Goal: Information Seeking & Learning: Learn about a topic

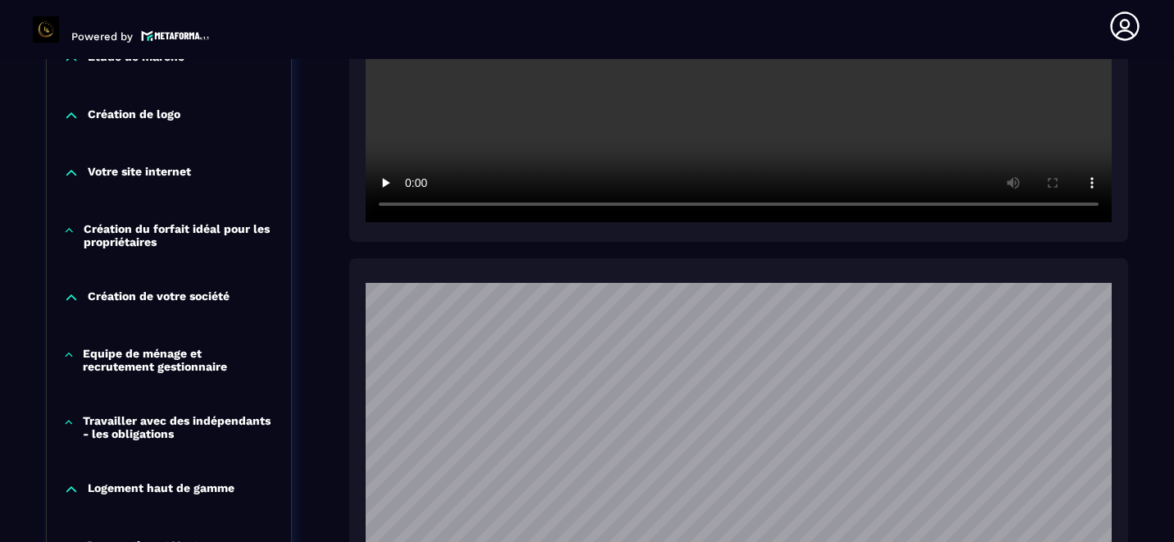
scroll to position [748, 0]
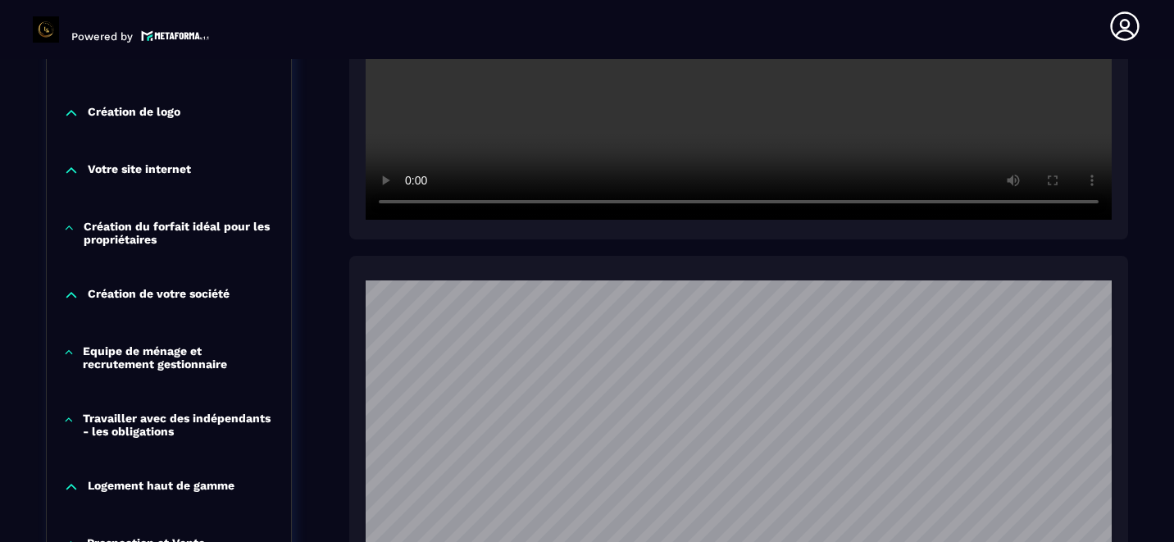
click at [127, 220] on p "Création du forfait idéal pour les propriétaires" at bounding box center [179, 233] width 191 height 26
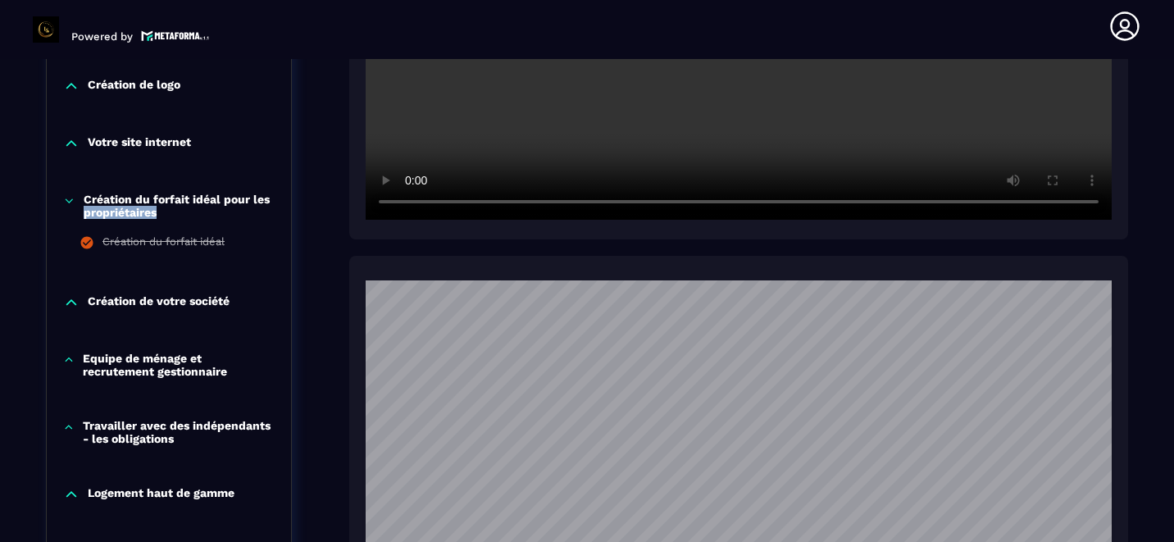
click at [127, 215] on p "Création du forfait idéal pour les propriétaires" at bounding box center [179, 206] width 191 height 26
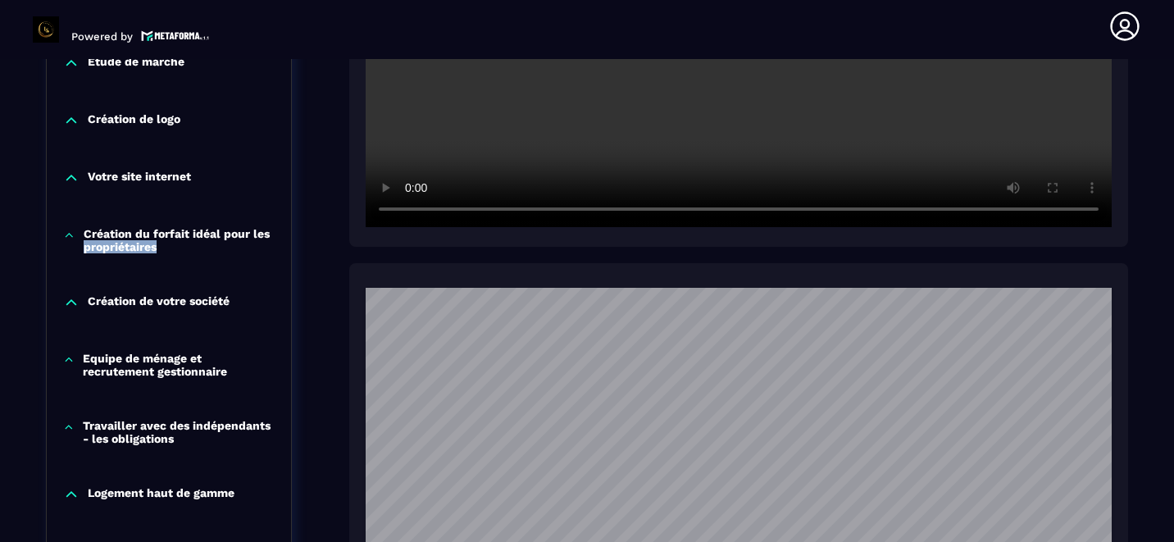
scroll to position [742, 0]
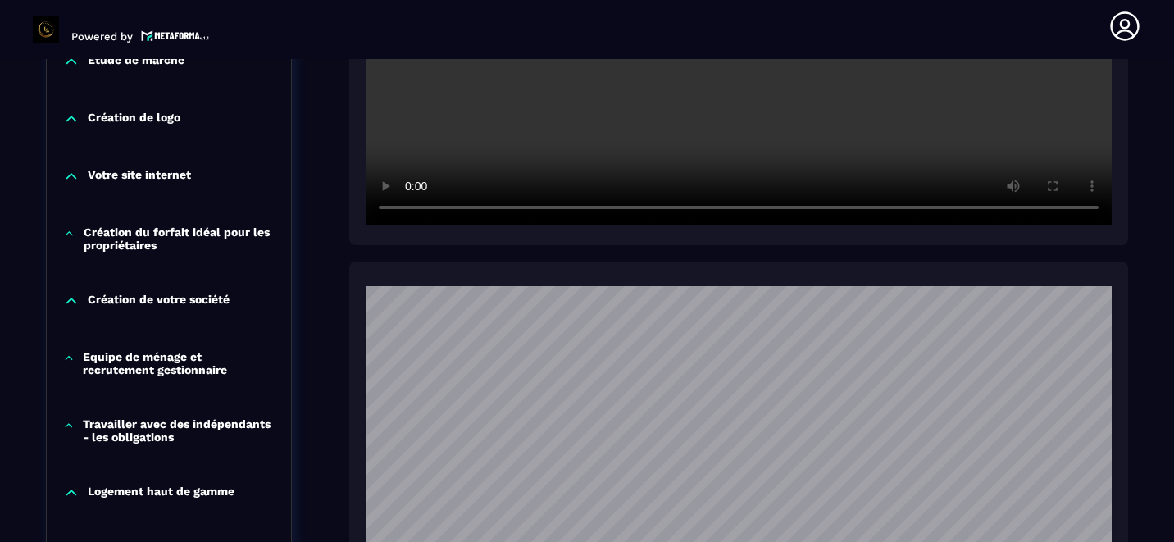
click at [80, 225] on div "Création du forfait idéal pour les propriétaires" at bounding box center [169, 238] width 244 height 26
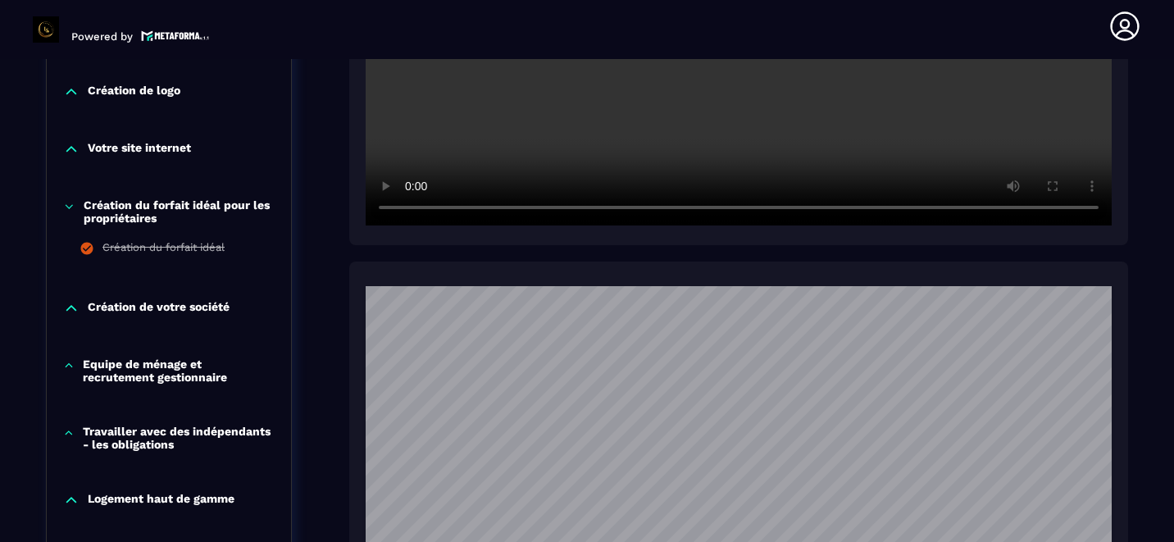
click at [111, 305] on p "Création de votre société" at bounding box center [159, 308] width 142 height 16
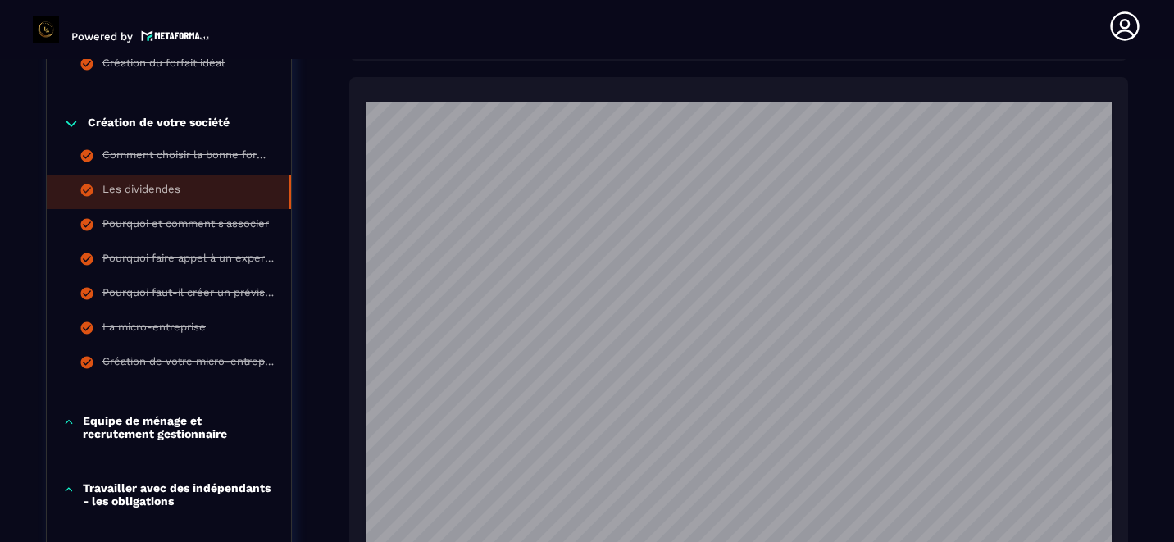
scroll to position [938, 0]
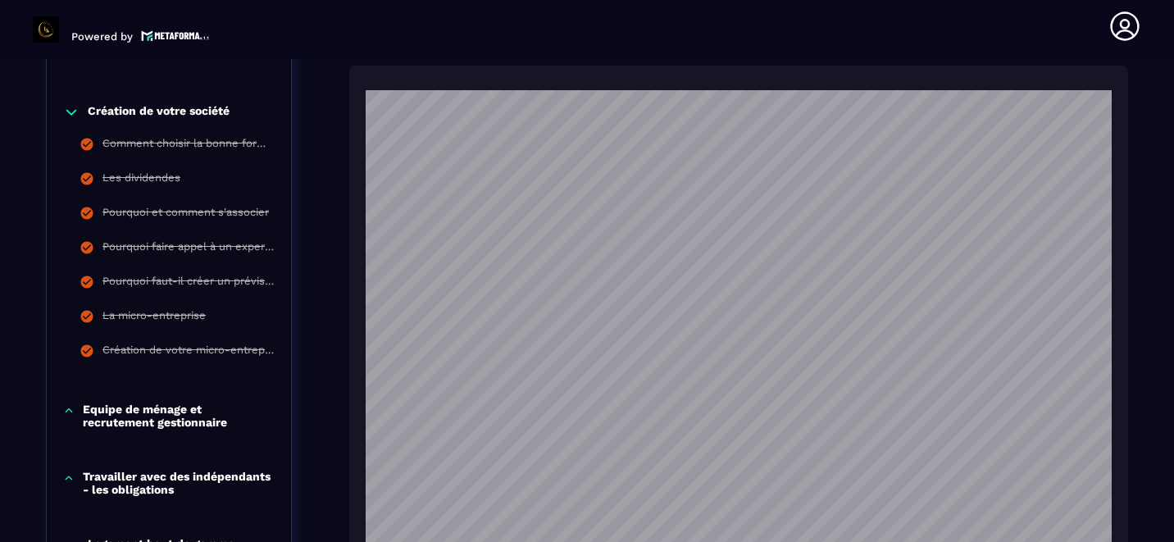
click at [103, 412] on p "Equipe de ménage et recrutement gestionnaire" at bounding box center [179, 416] width 192 height 26
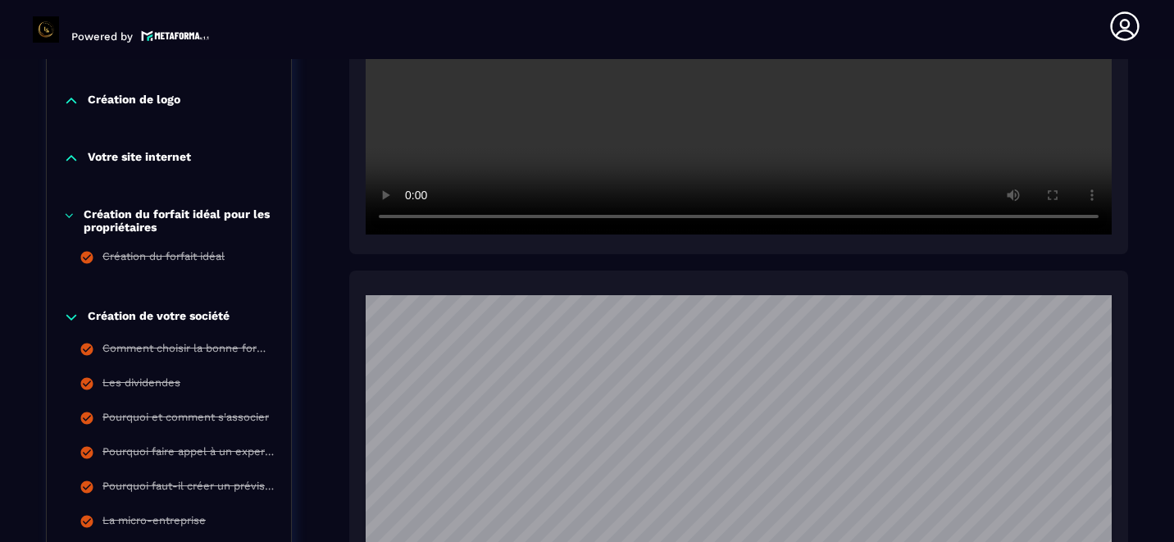
scroll to position [738, 0]
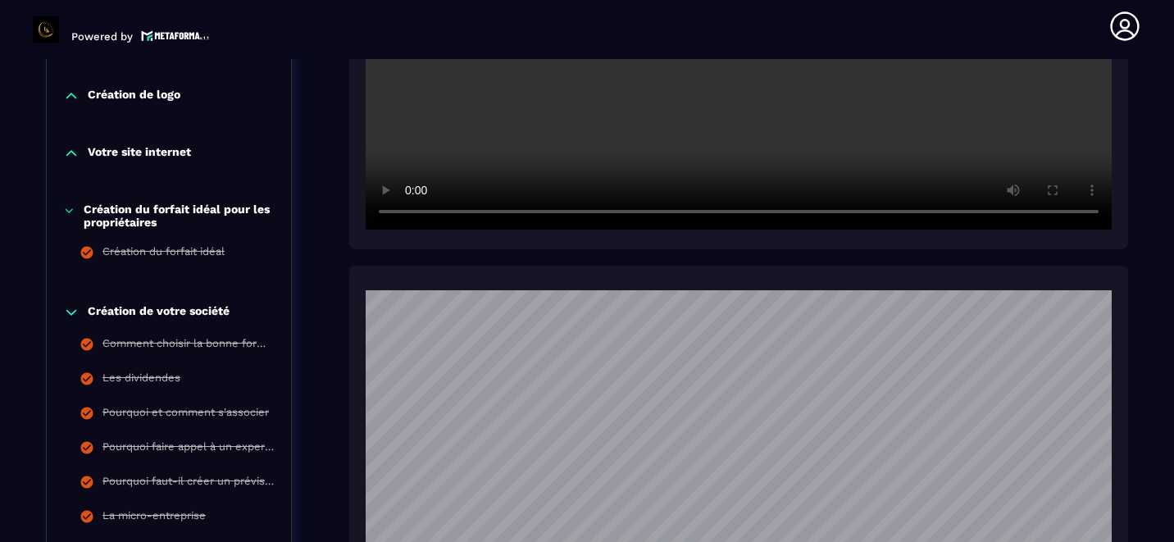
click at [121, 219] on p "Création du forfait idéal pour les propriétaires" at bounding box center [179, 216] width 191 height 26
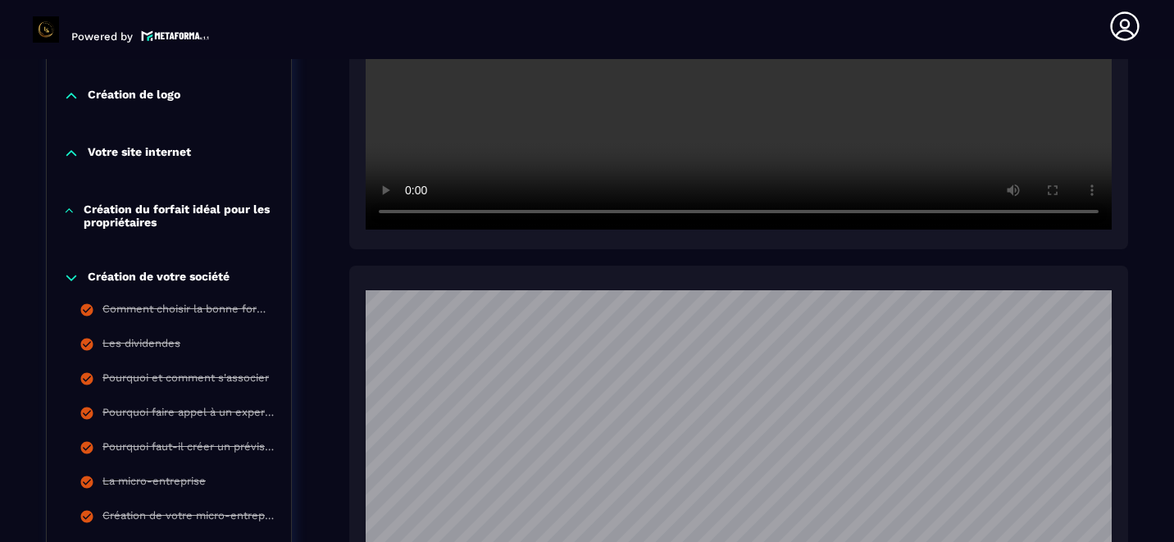
click at [120, 207] on p "Création du forfait idéal pour les propriétaires" at bounding box center [179, 216] width 191 height 26
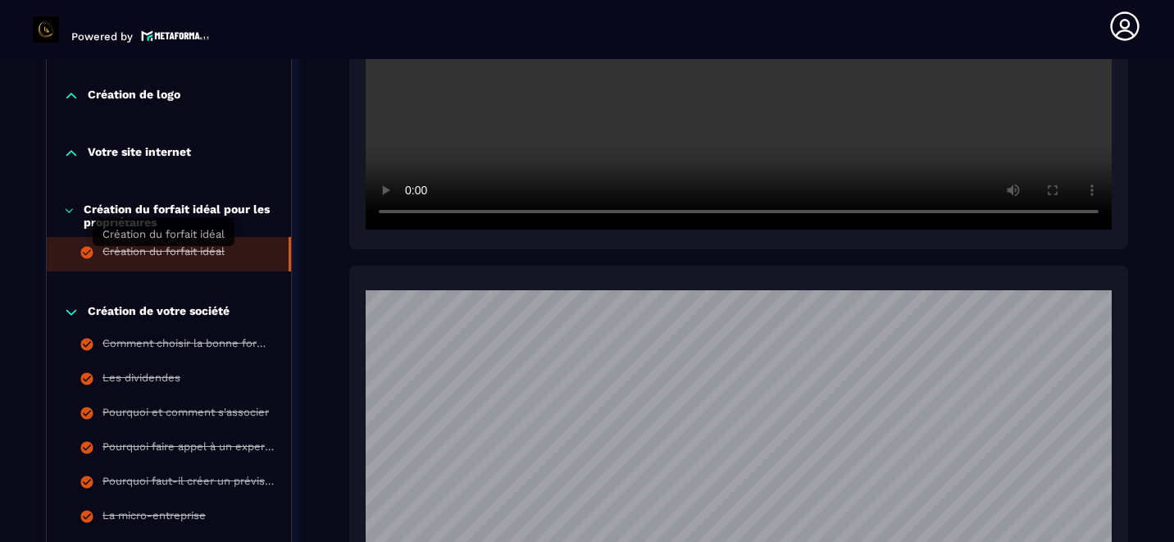
click at [121, 248] on div "Création du forfait idéal" at bounding box center [163, 254] width 122 height 18
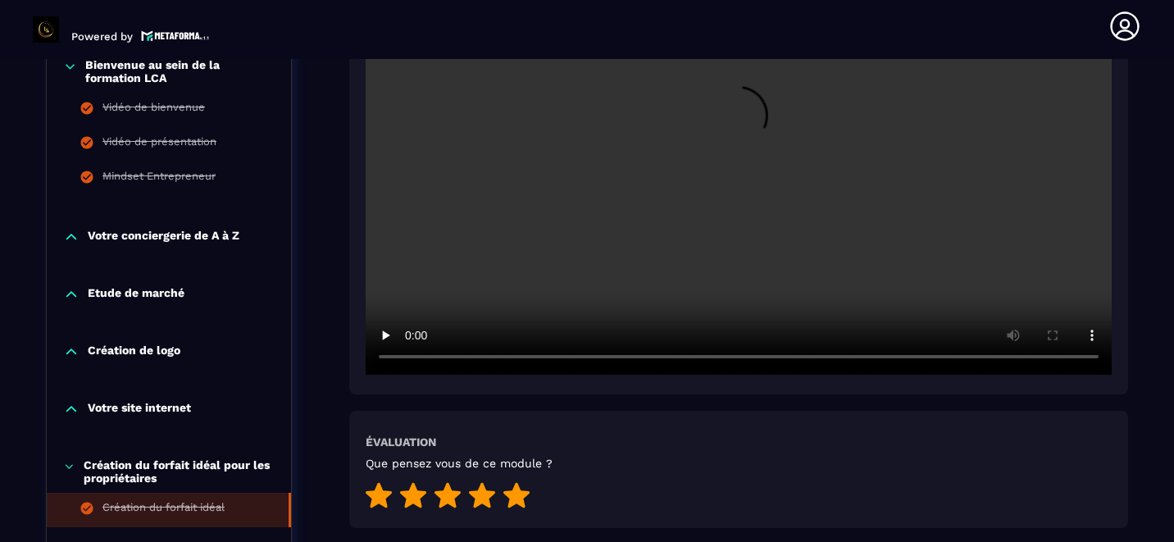
scroll to position [493, 0]
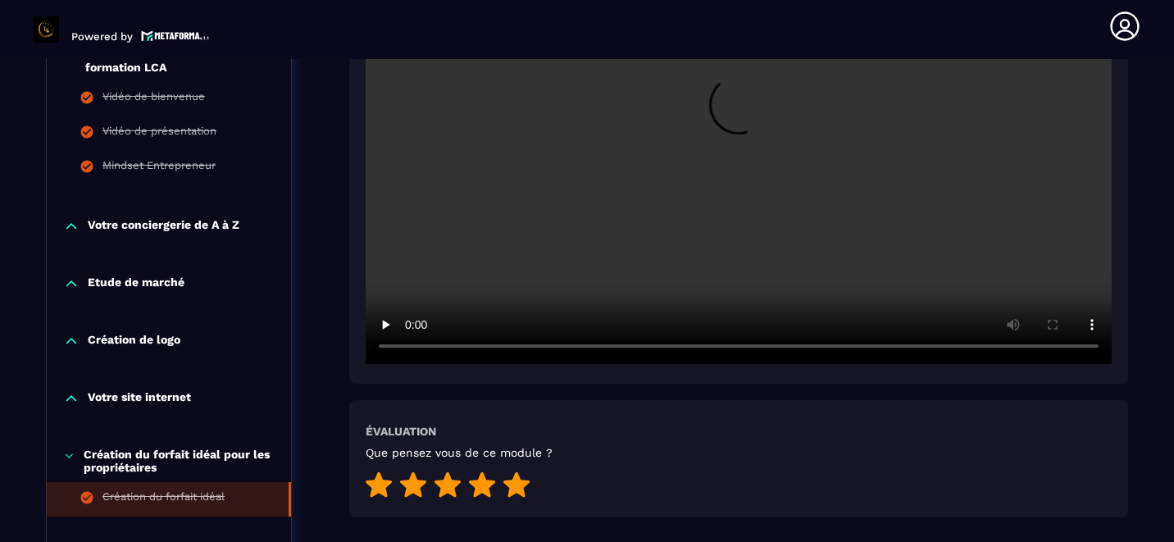
click at [497, 334] on video at bounding box center [739, 115] width 746 height 498
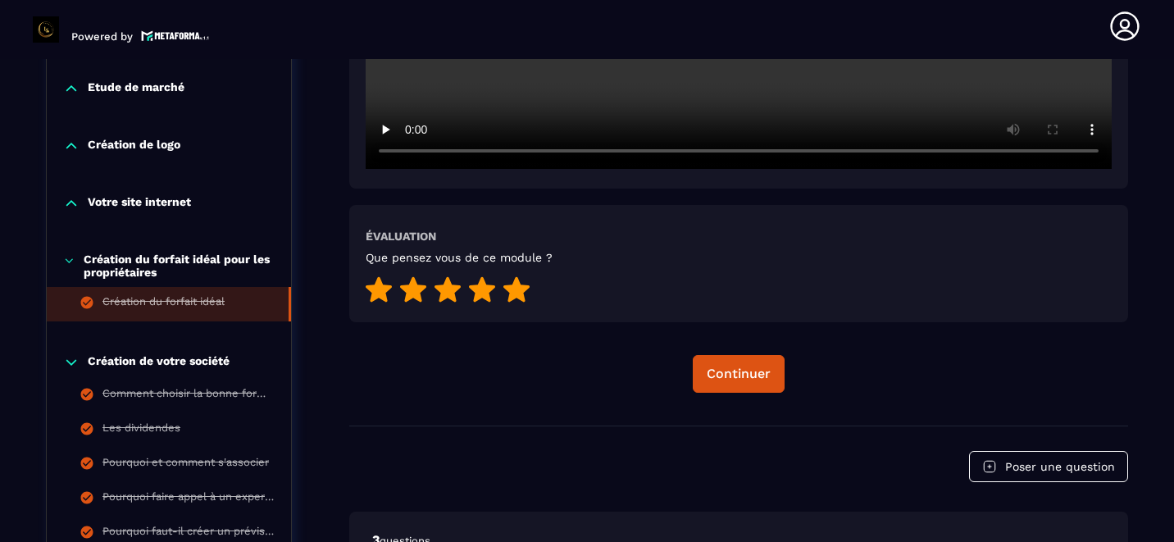
scroll to position [689, 0]
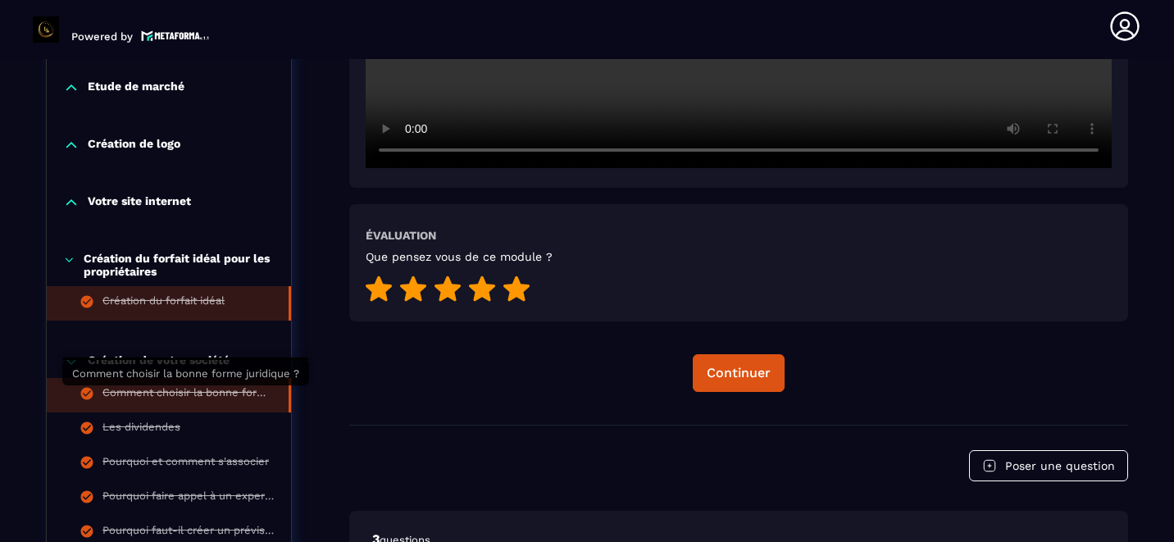
click at [170, 399] on div "Comment choisir la bonne forme juridique ?" at bounding box center [187, 395] width 170 height 18
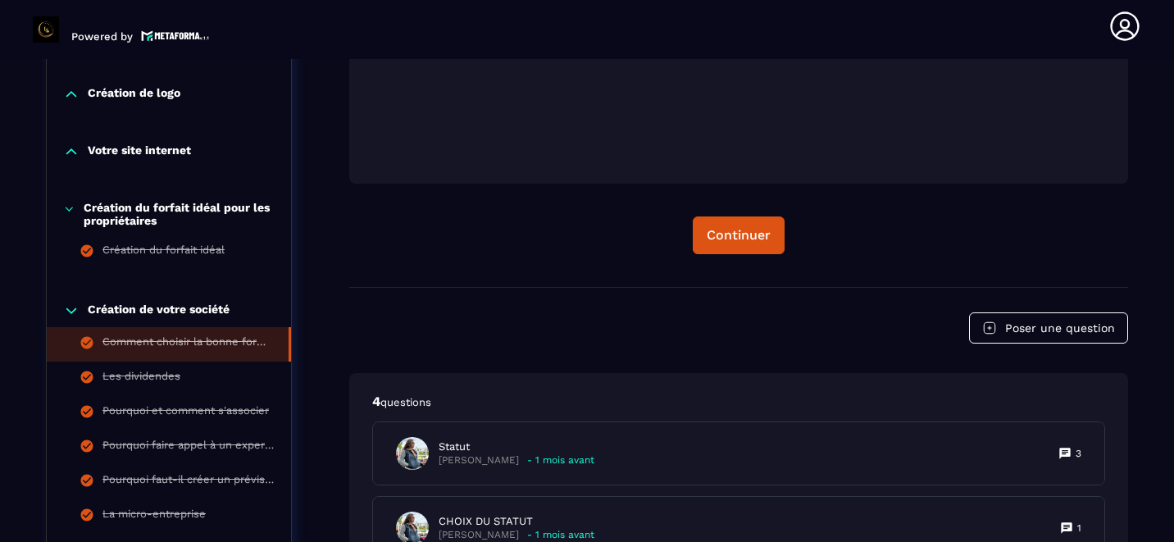
scroll to position [744, 0]
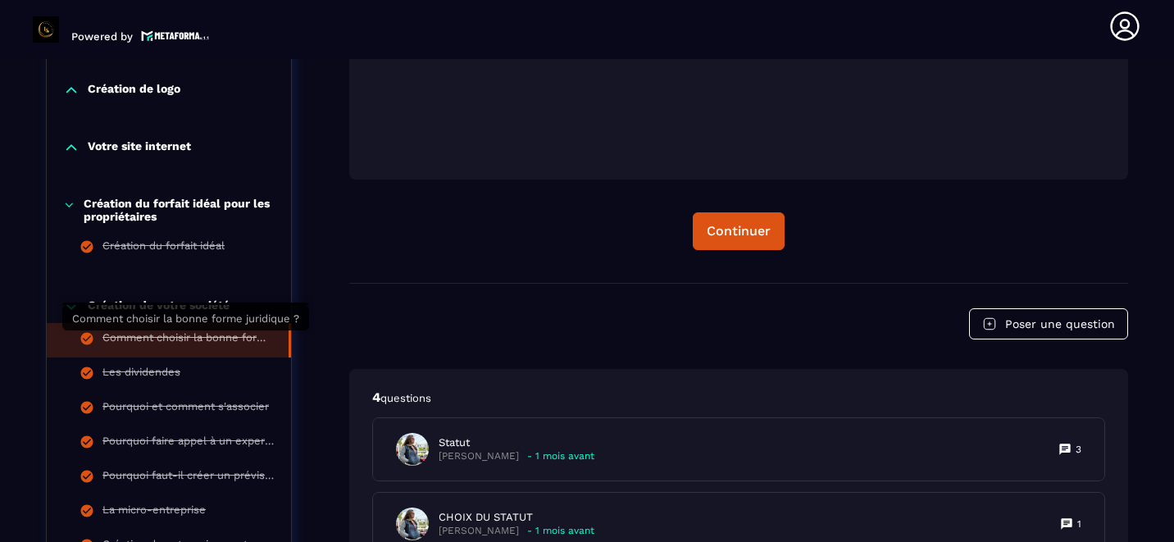
click at [144, 339] on div "Comment choisir la bonne forme juridique ?" at bounding box center [187, 340] width 170 height 18
click at [179, 338] on div "Comment choisir la bonne forme juridique ?" at bounding box center [187, 340] width 170 height 18
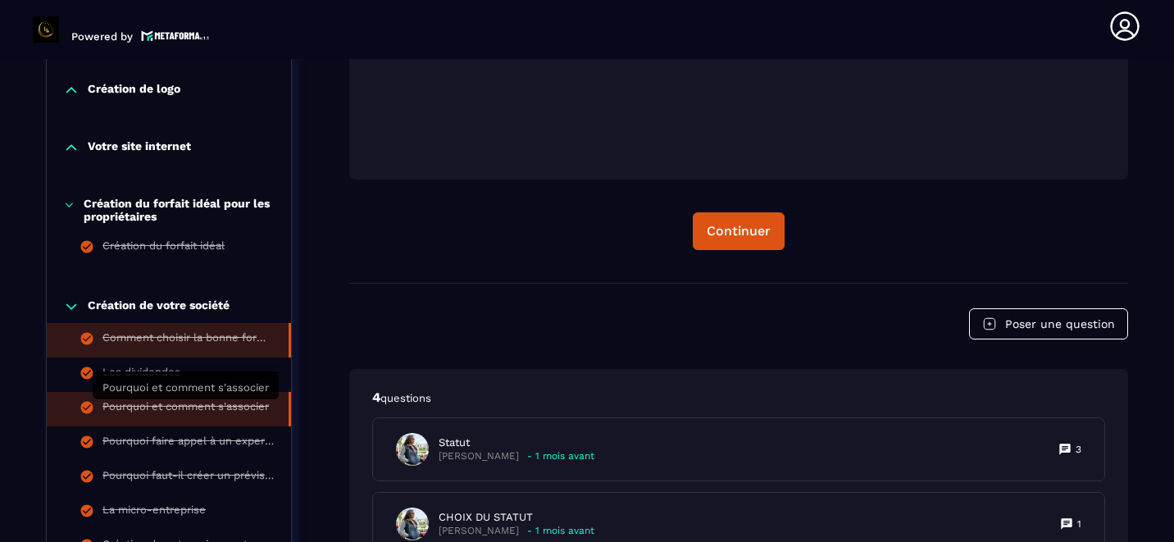
click at [155, 403] on div "Pourquoi et comment s'associer" at bounding box center [185, 409] width 166 height 18
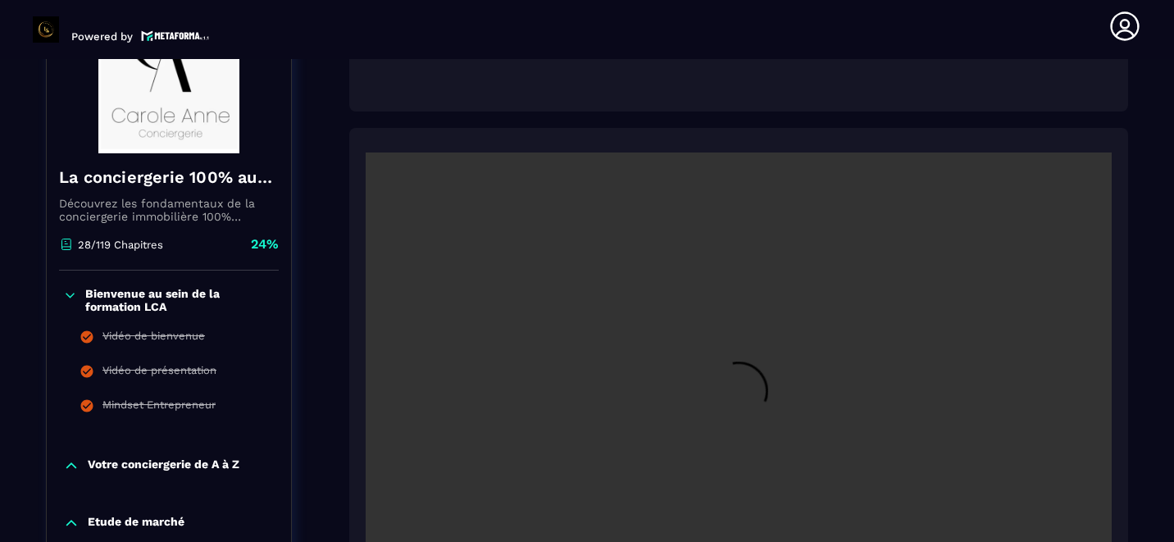
scroll to position [263, 0]
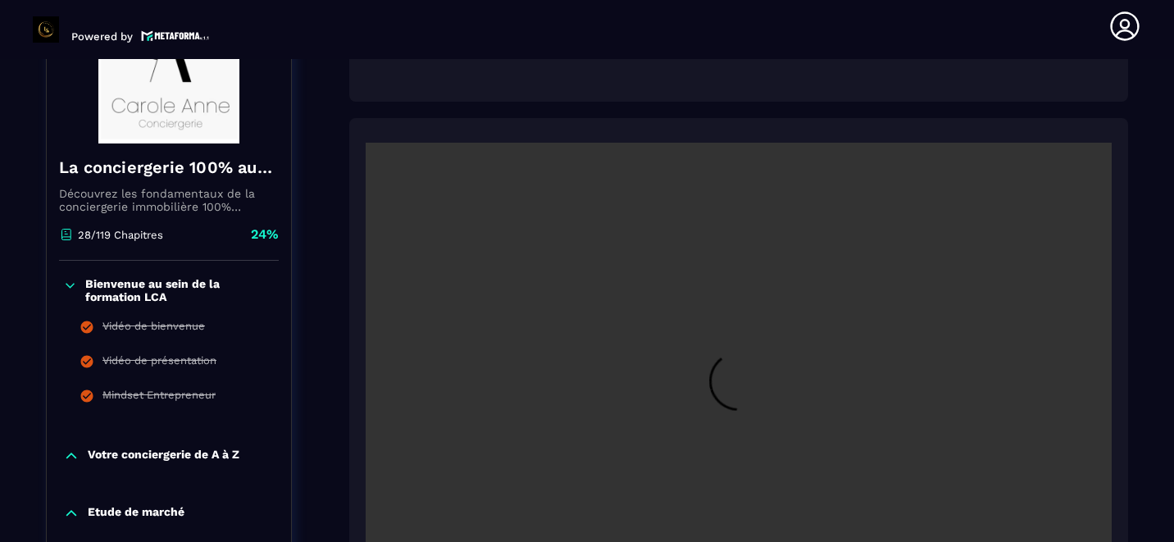
click at [71, 283] on icon at bounding box center [70, 285] width 14 height 16
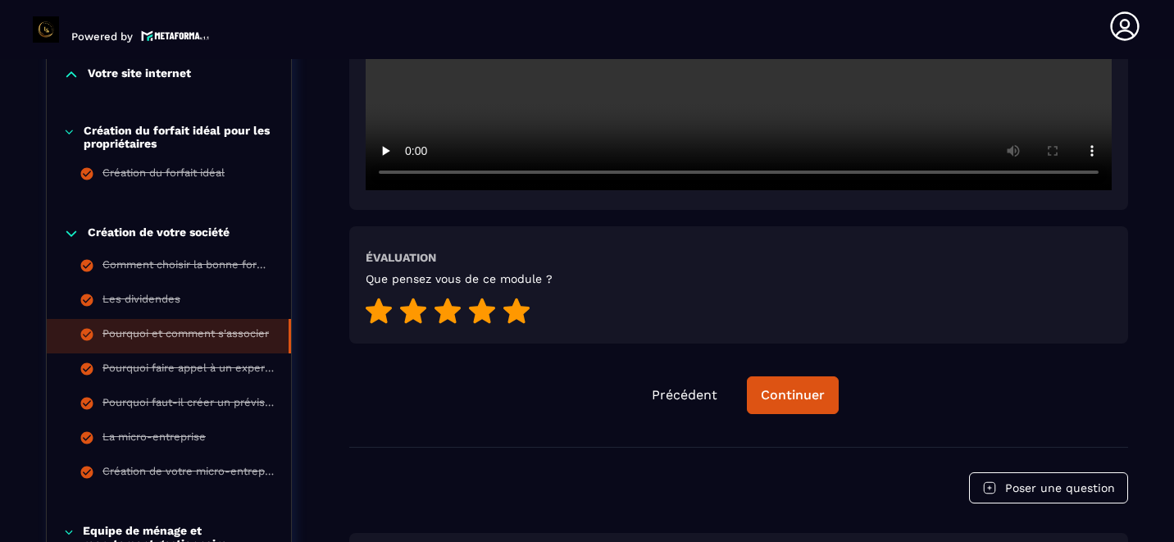
scroll to position [712, 0]
click at [139, 231] on p "Création de votre société" at bounding box center [159, 234] width 142 height 16
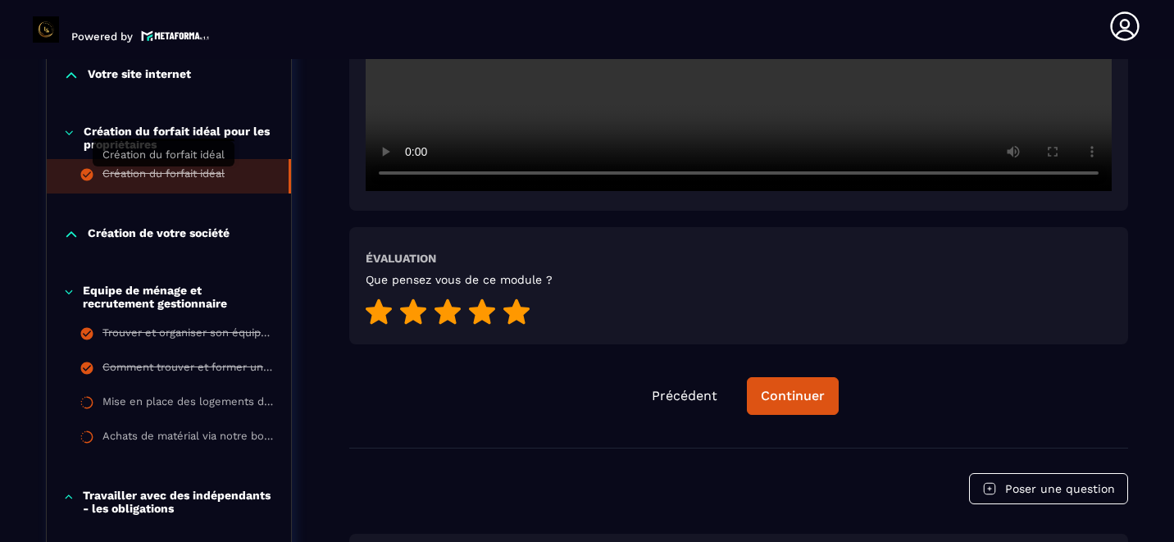
click at [114, 171] on div "Création du forfait idéal" at bounding box center [163, 176] width 122 height 18
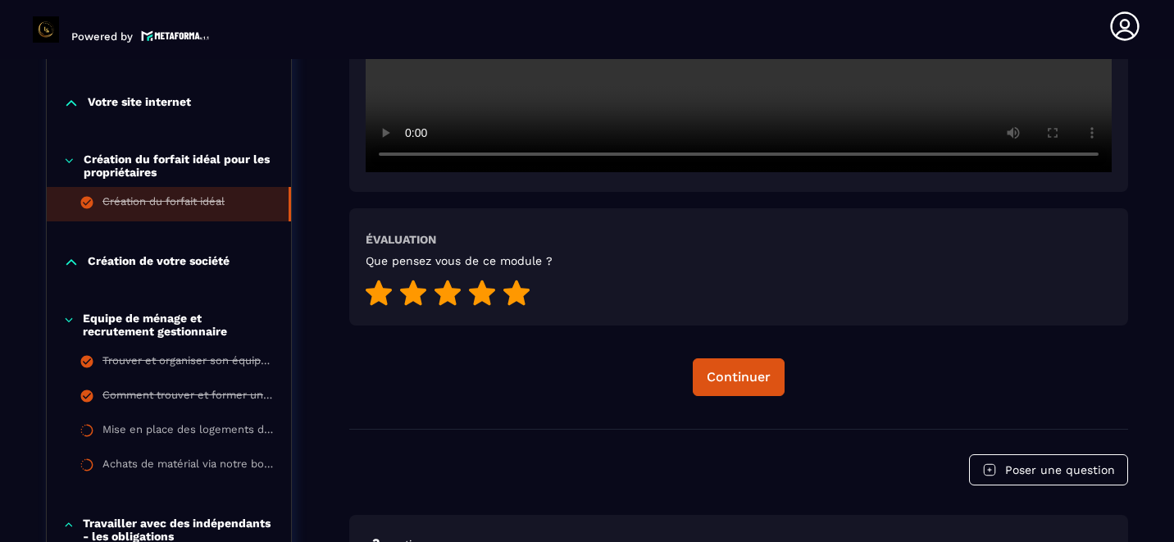
scroll to position [690, 0]
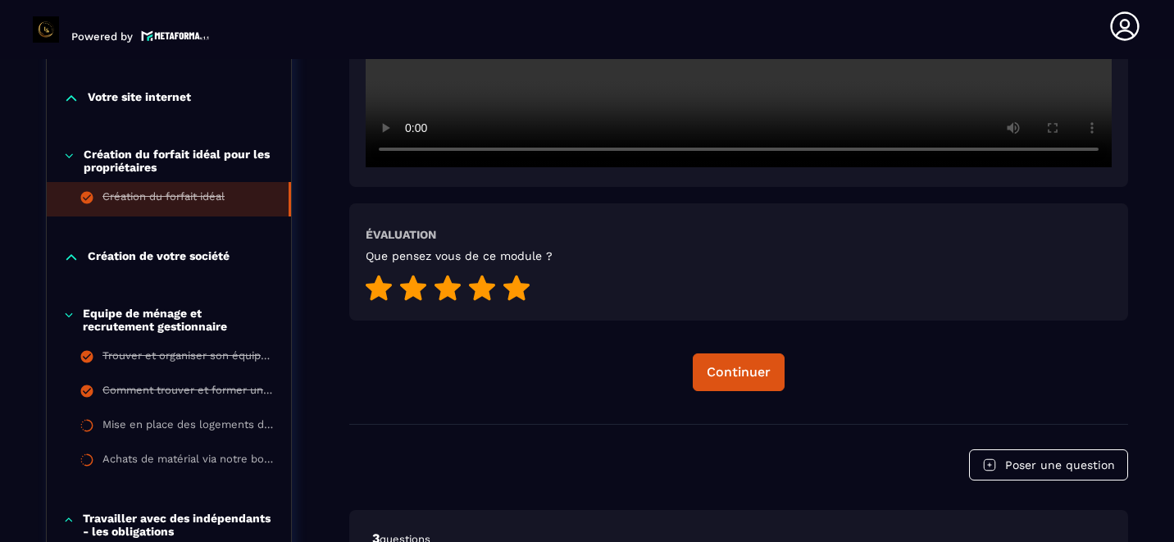
click at [140, 254] on p "Création de votre société" at bounding box center [159, 257] width 142 height 16
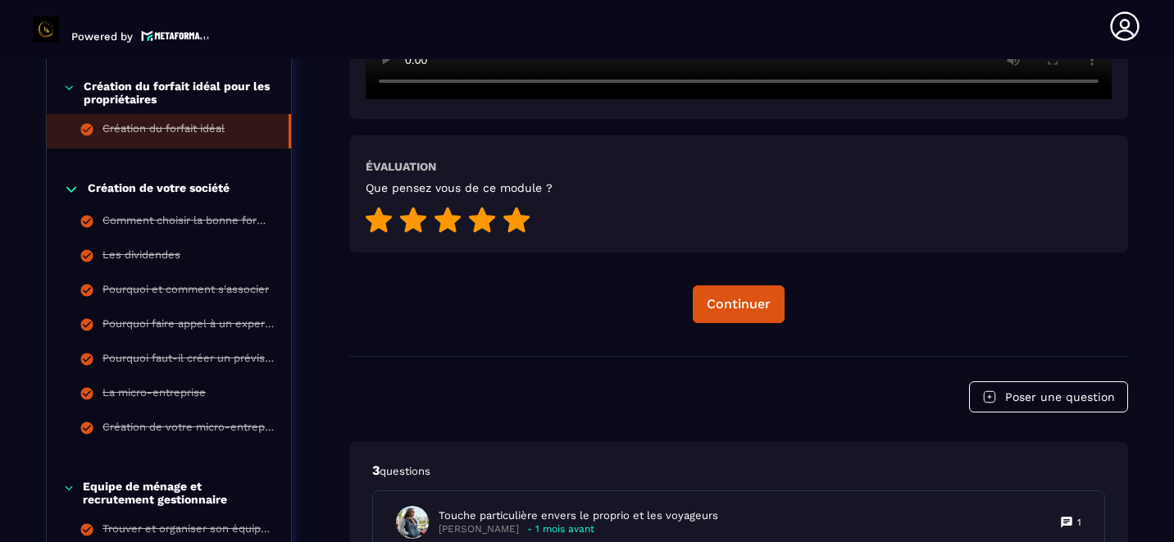
scroll to position [769, 0]
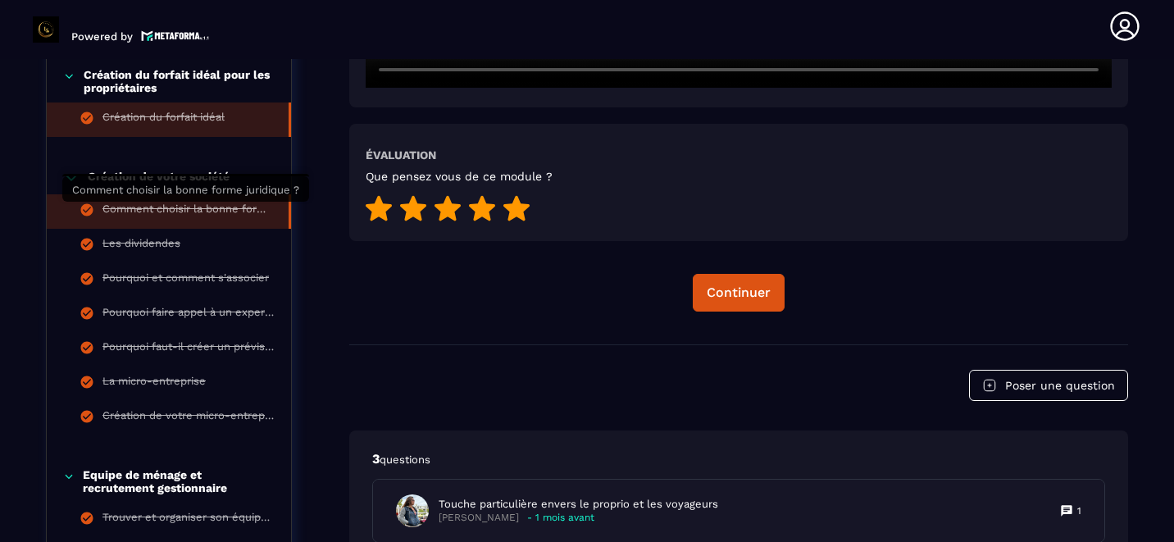
click at [110, 209] on div "Comment choisir la bonne forme juridique ?" at bounding box center [187, 212] width 170 height 18
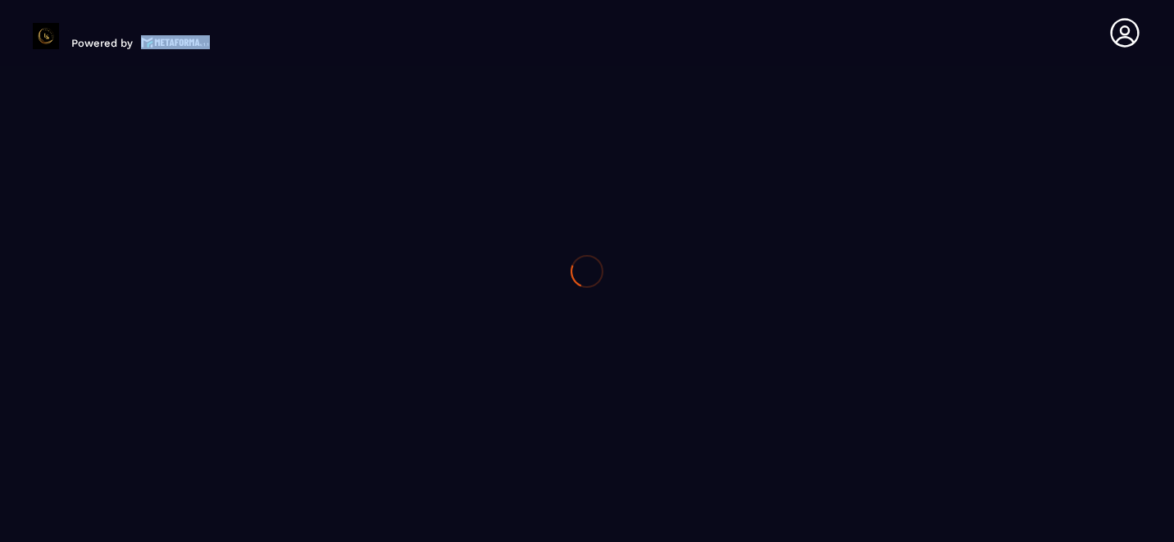
click at [110, 209] on div at bounding box center [587, 271] width 1174 height 542
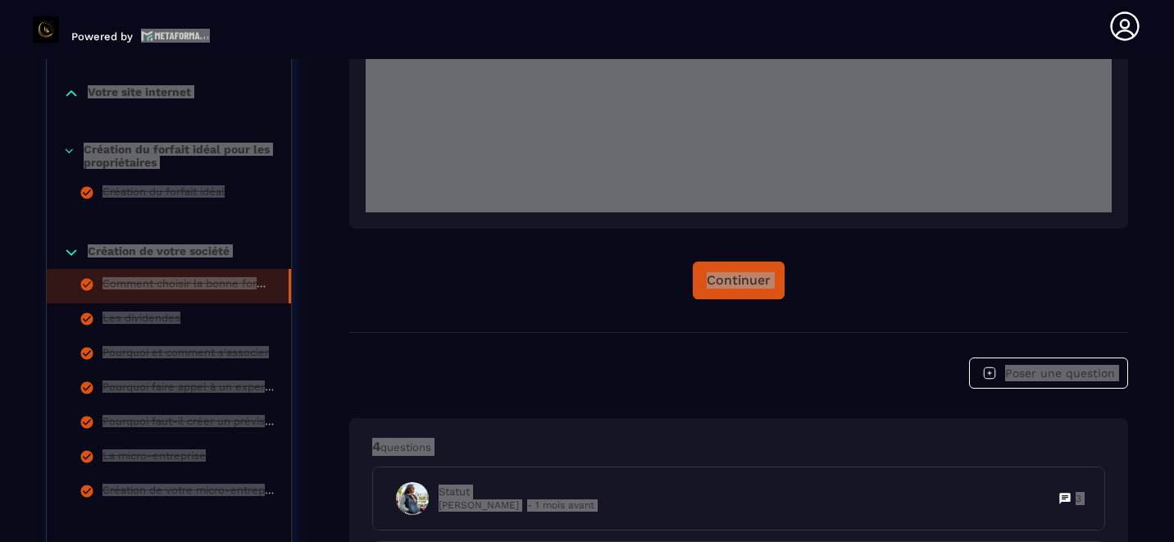
scroll to position [699, 0]
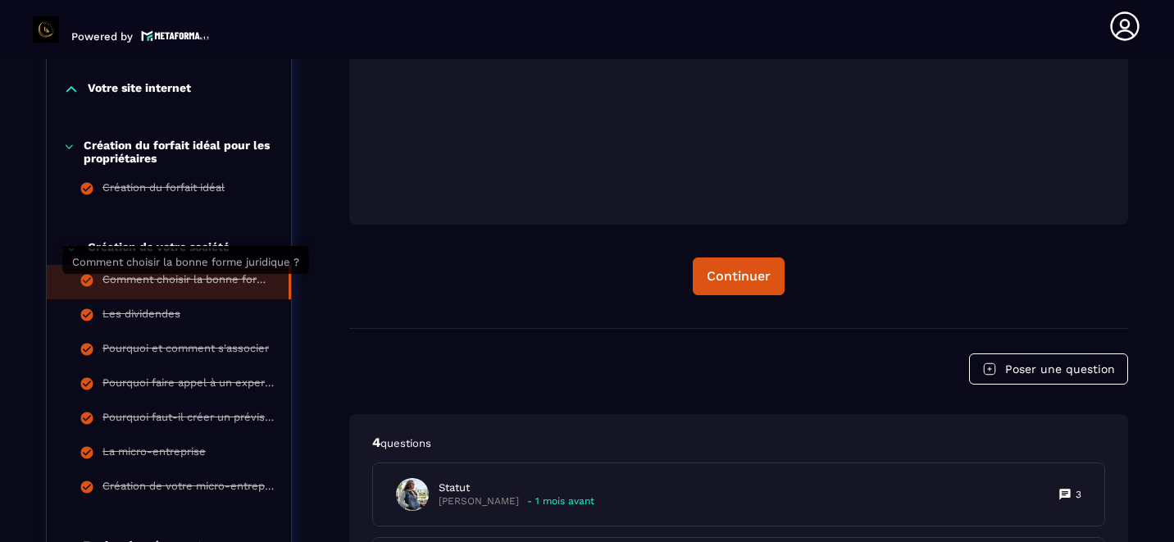
click at [175, 278] on div "Comment choisir la bonne forme juridique ?" at bounding box center [187, 282] width 170 height 18
click at [128, 279] on div "Comment choisir la bonne forme juridique ?" at bounding box center [187, 282] width 170 height 18
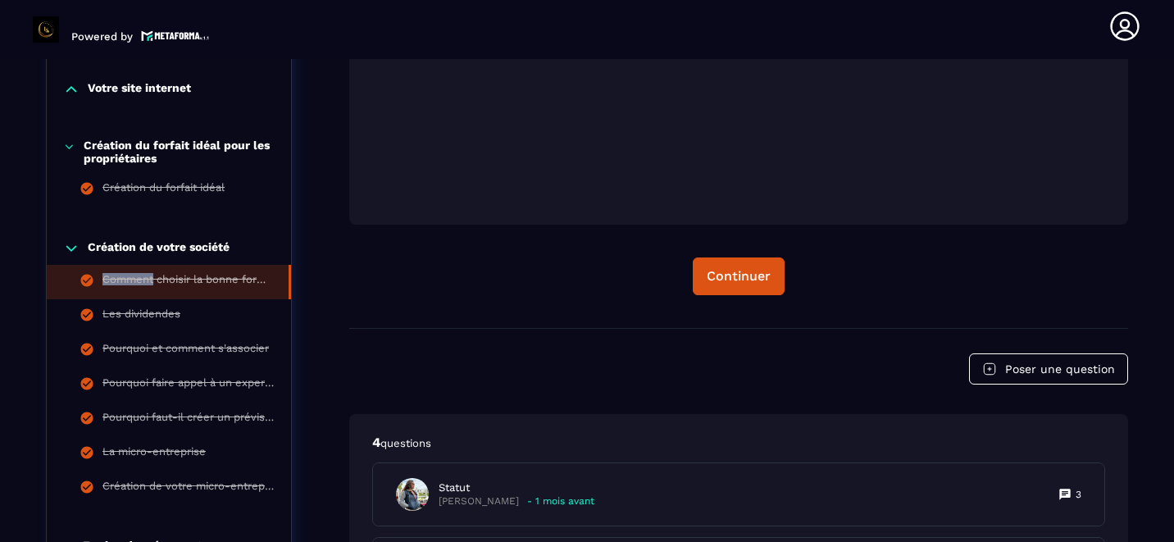
click at [128, 279] on div "Comment choisir la bonne forme juridique ?" at bounding box center [187, 282] width 170 height 18
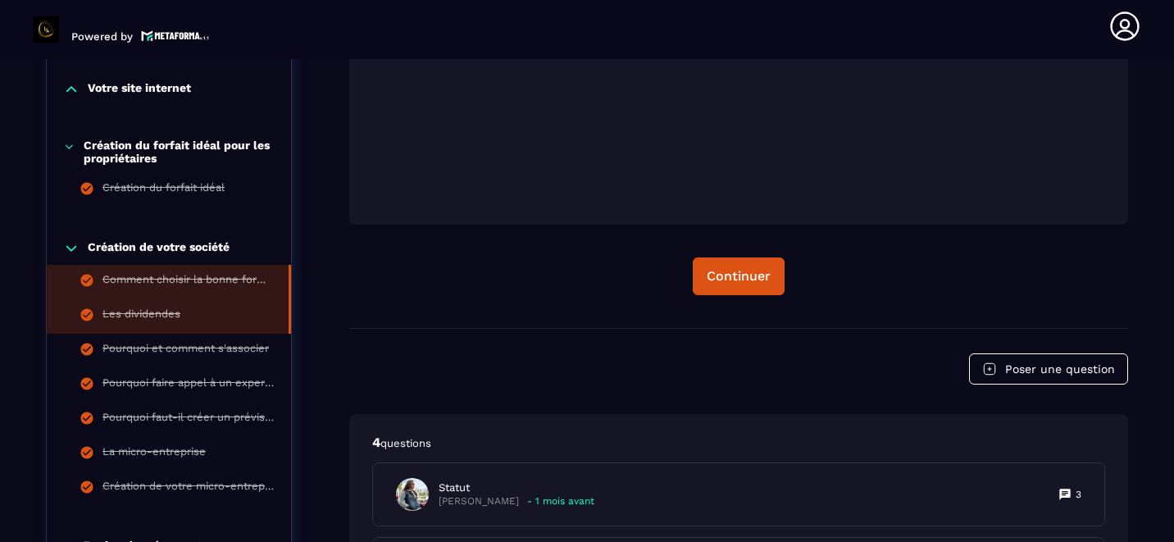
click at [191, 306] on li "Les dividendes" at bounding box center [169, 316] width 244 height 34
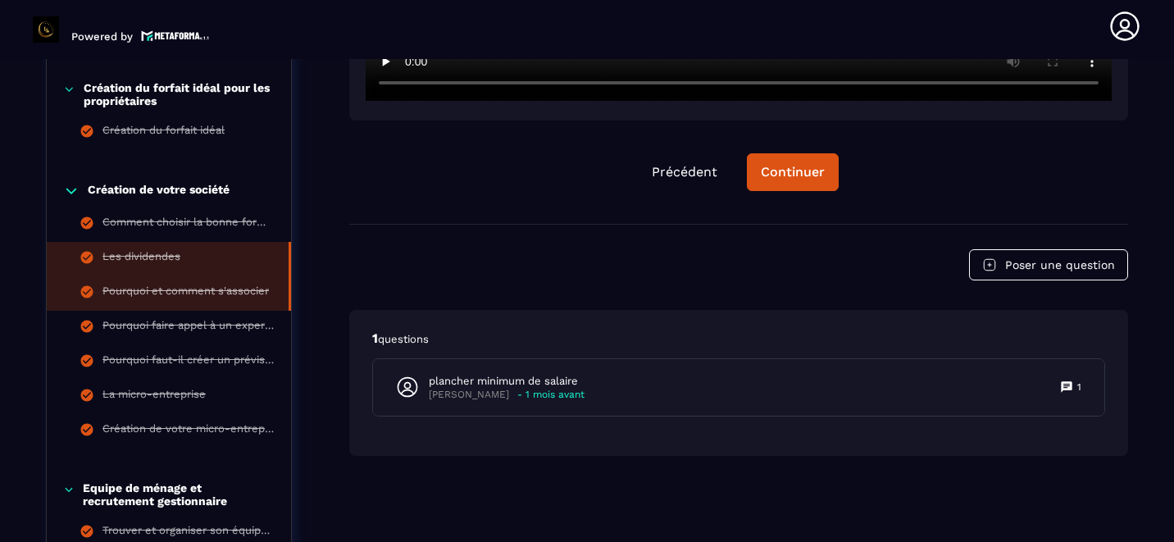
scroll to position [758, 0]
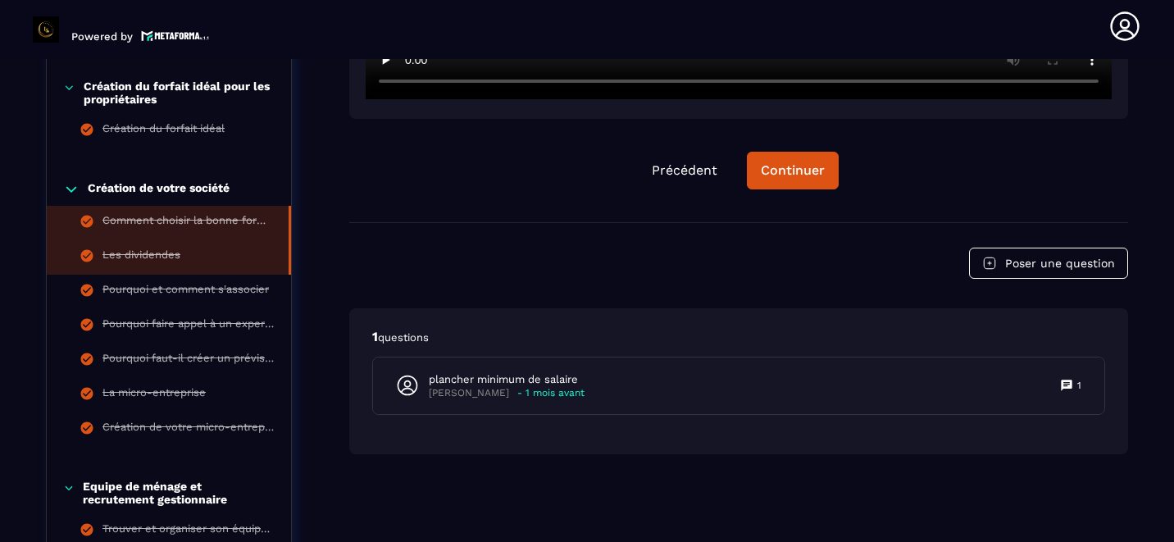
click at [86, 221] on icon at bounding box center [87, 222] width 12 height 12
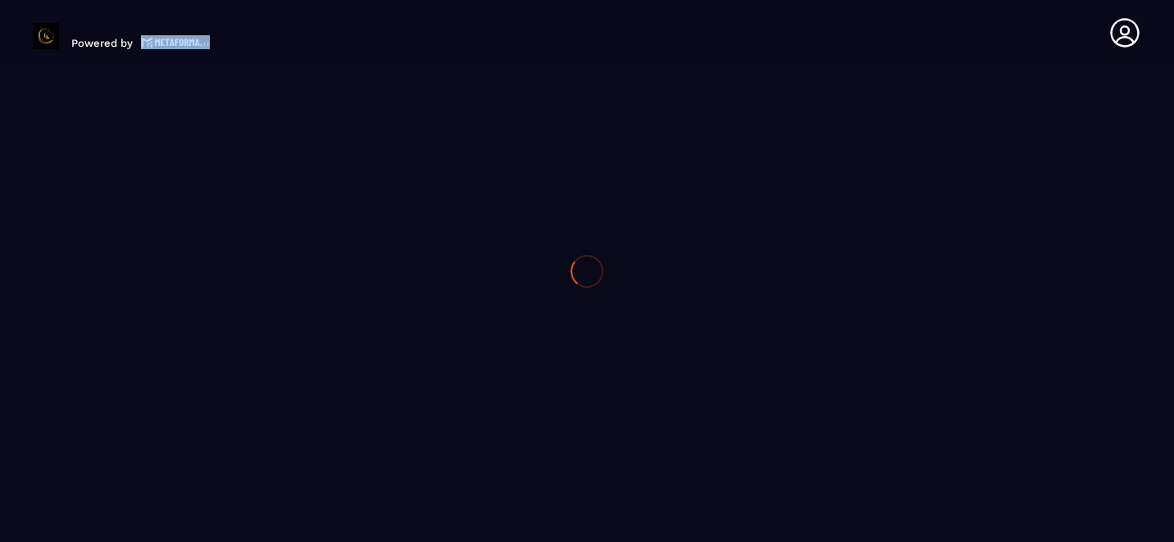
click at [86, 221] on div at bounding box center [587, 271] width 1174 height 542
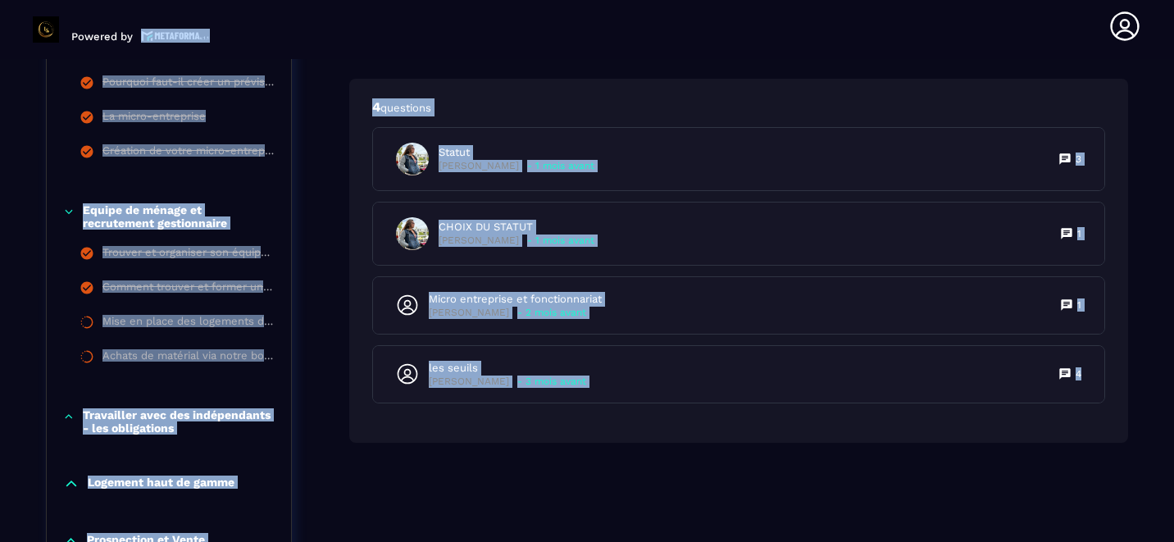
scroll to position [1020, 0]
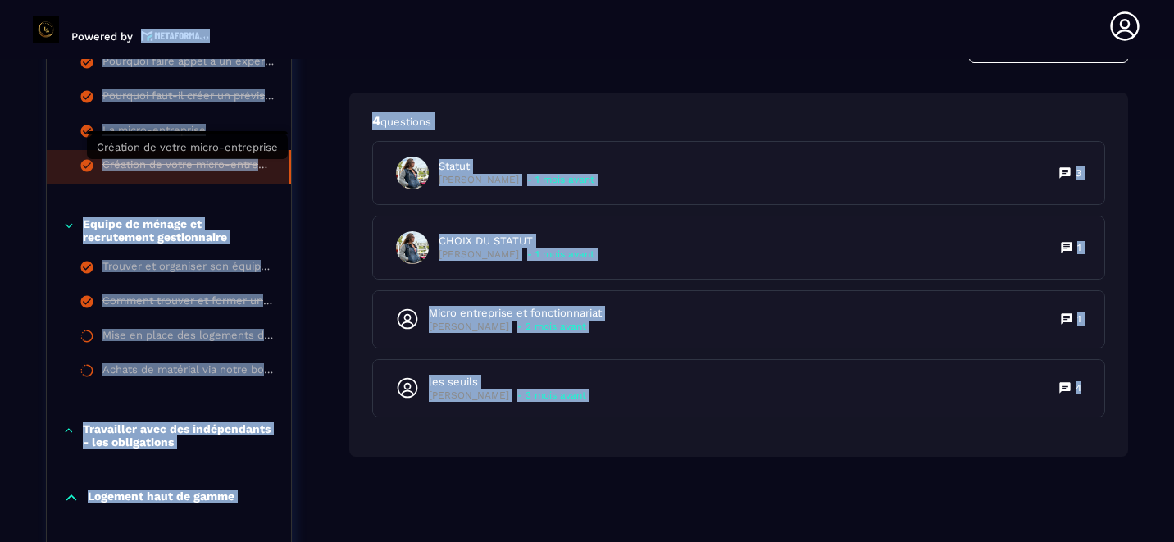
click at [142, 162] on div "Création de votre micro-entreprise" at bounding box center [187, 167] width 170 height 18
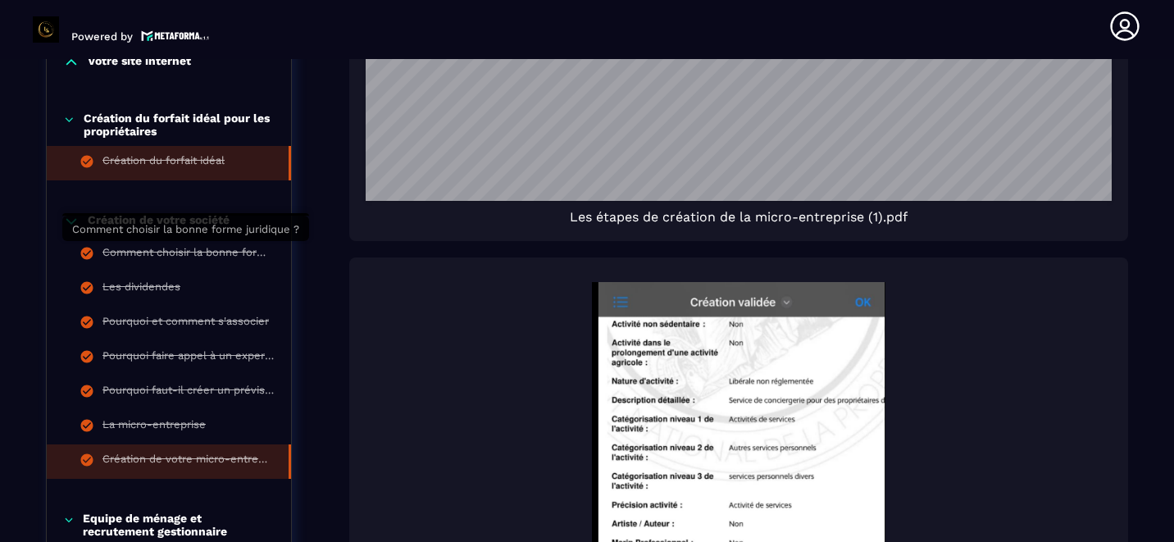
scroll to position [730, 0]
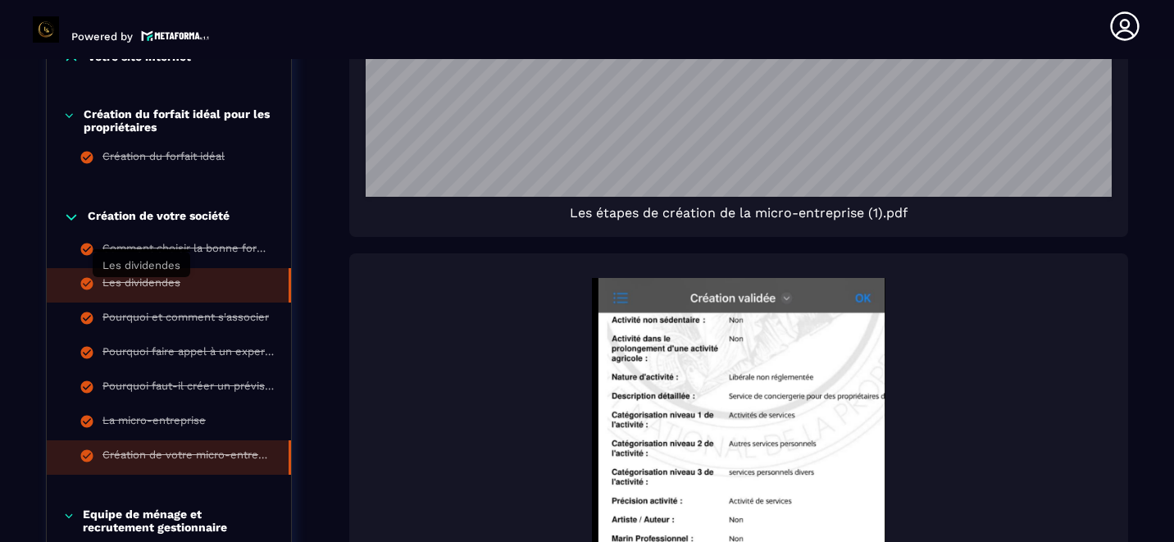
click at [135, 280] on div "Les dividendes" at bounding box center [141, 285] width 78 height 18
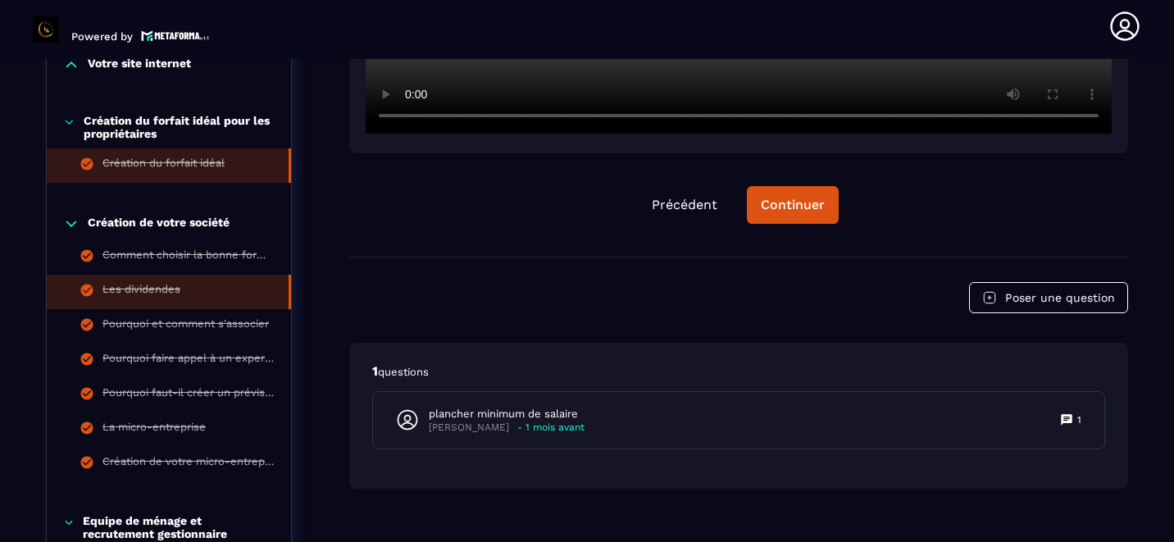
scroll to position [730, 0]
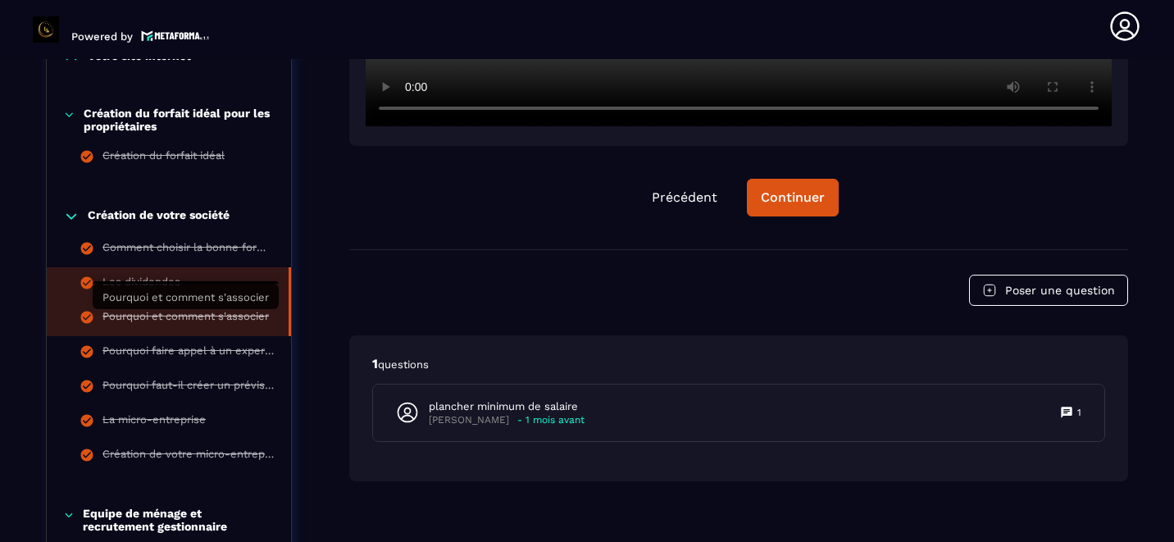
click at [150, 316] on div "Pourquoi et comment s'associer" at bounding box center [185, 319] width 166 height 18
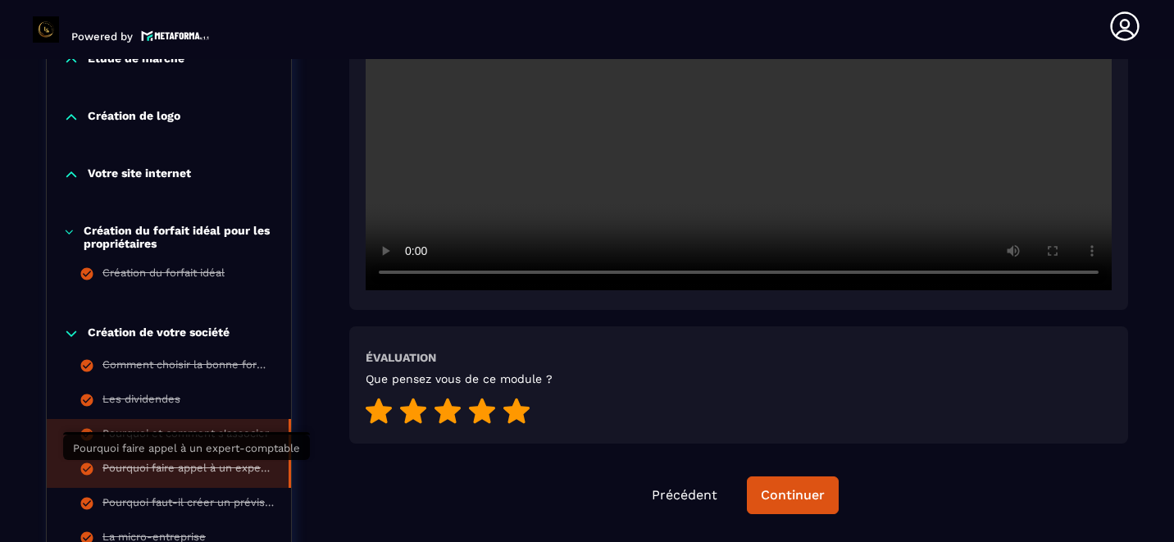
scroll to position [612, 0]
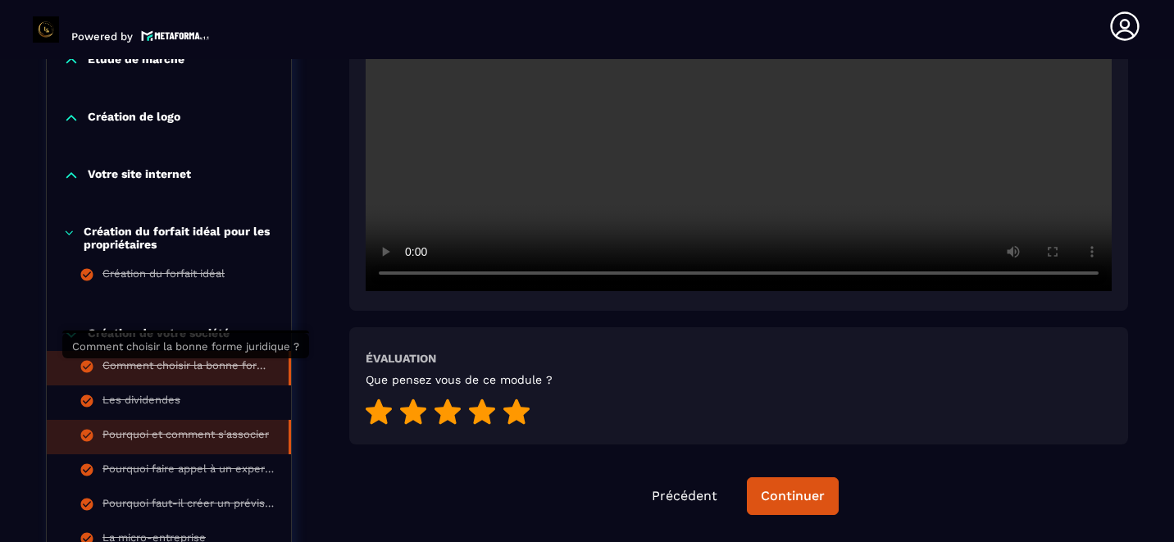
click at [181, 366] on div "Comment choisir la bonne forme juridique ?" at bounding box center [187, 368] width 170 height 18
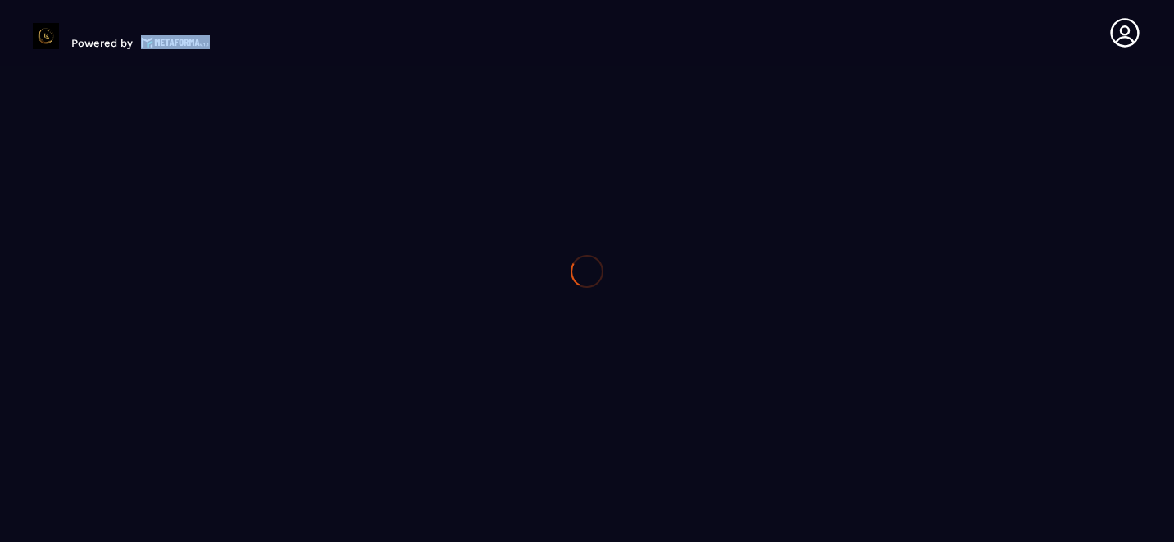
click at [181, 366] on div at bounding box center [587, 271] width 1174 height 542
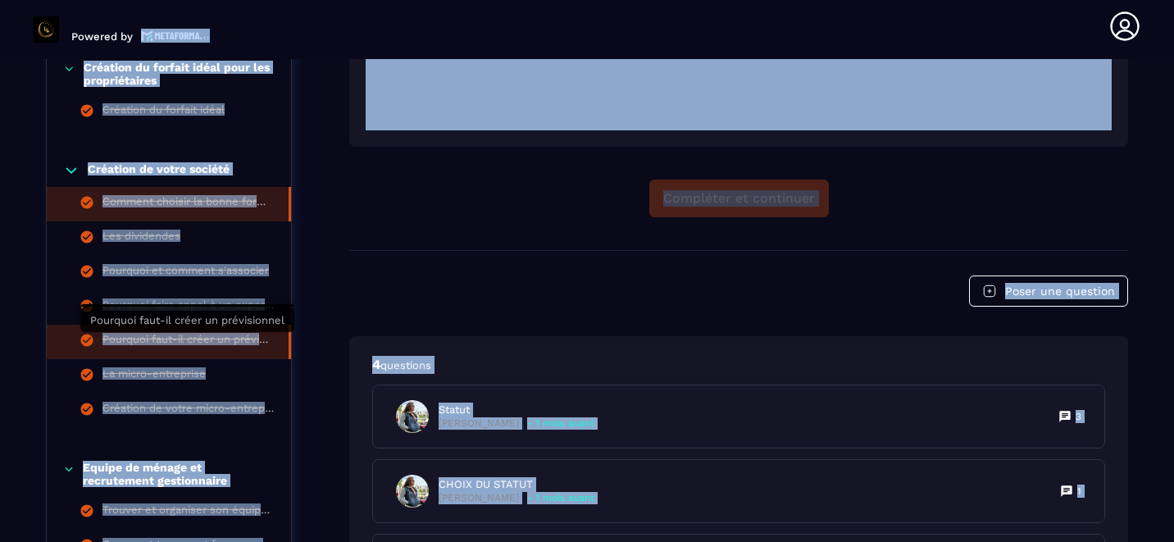
scroll to position [776, 0]
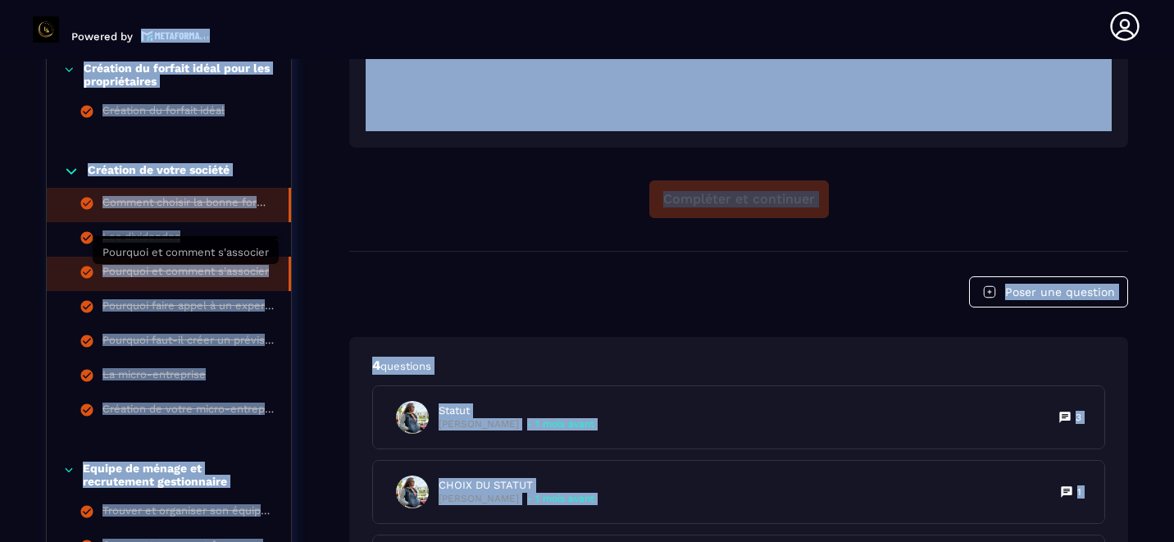
click at [149, 270] on div "Pourquoi et comment s'associer" at bounding box center [185, 274] width 166 height 18
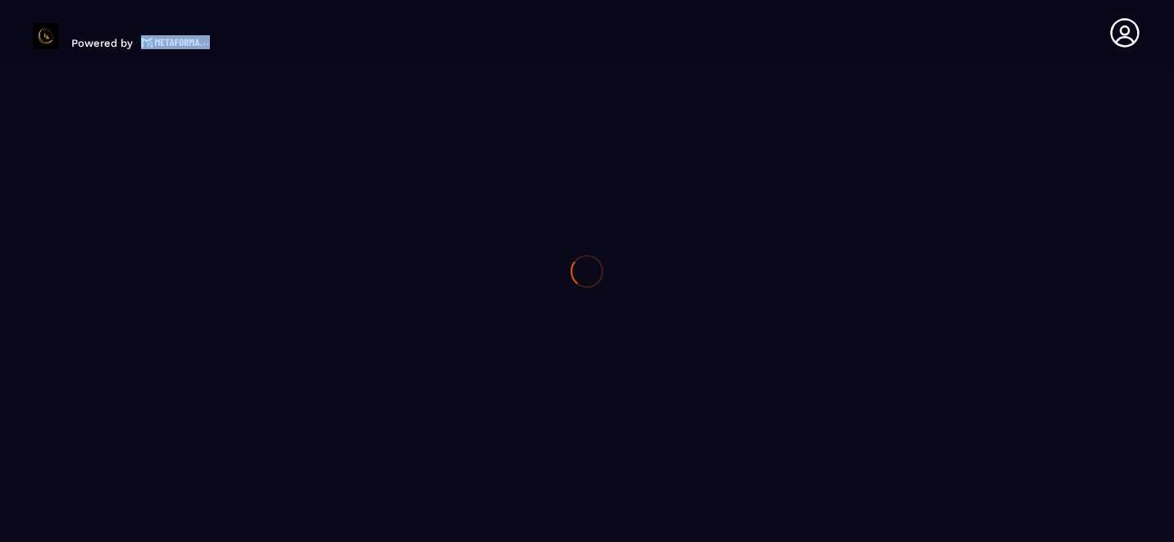
click at [149, 270] on div at bounding box center [587, 271] width 1174 height 542
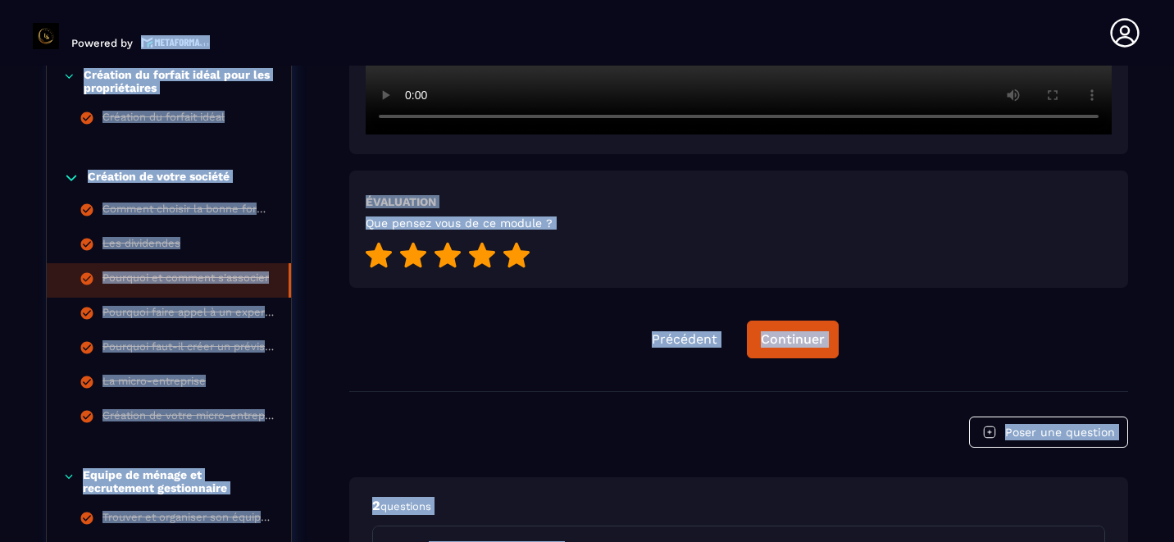
scroll to position [7, 0]
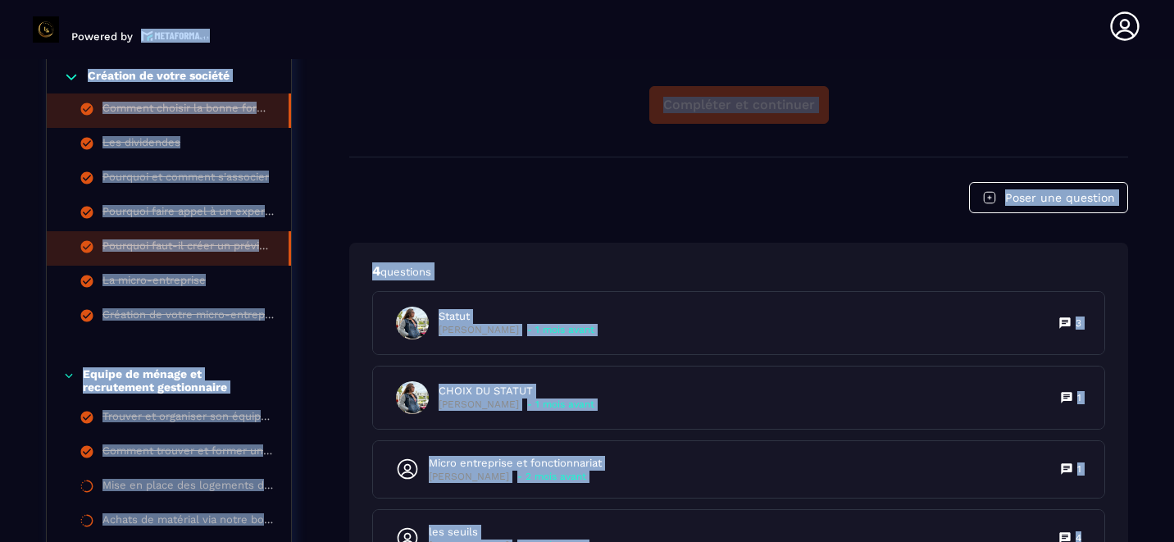
scroll to position [866, 0]
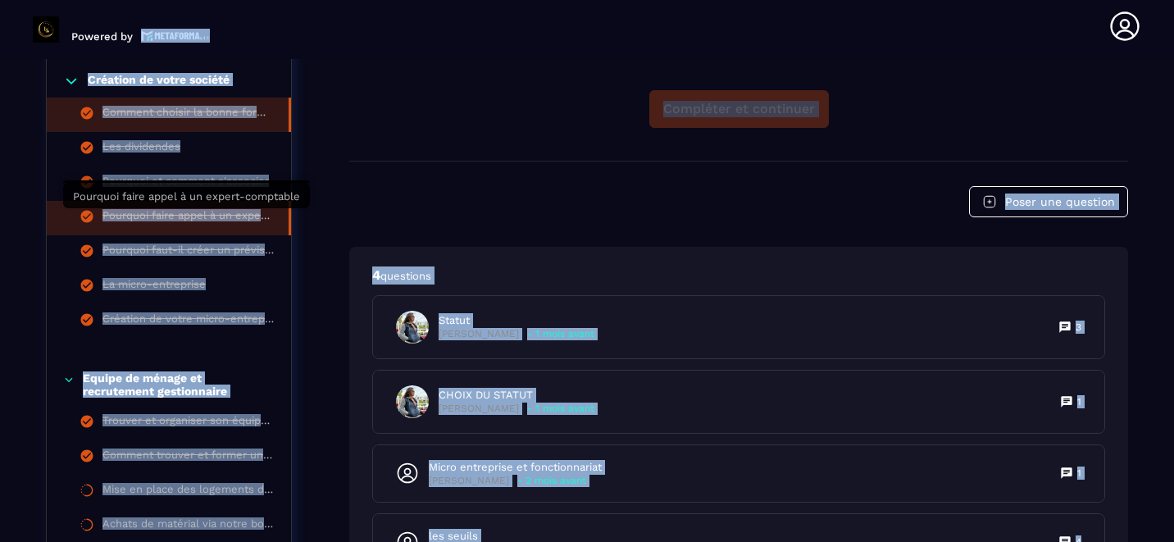
click at [172, 216] on div "Pourquoi faire appel à un expert-comptable" at bounding box center [187, 218] width 170 height 18
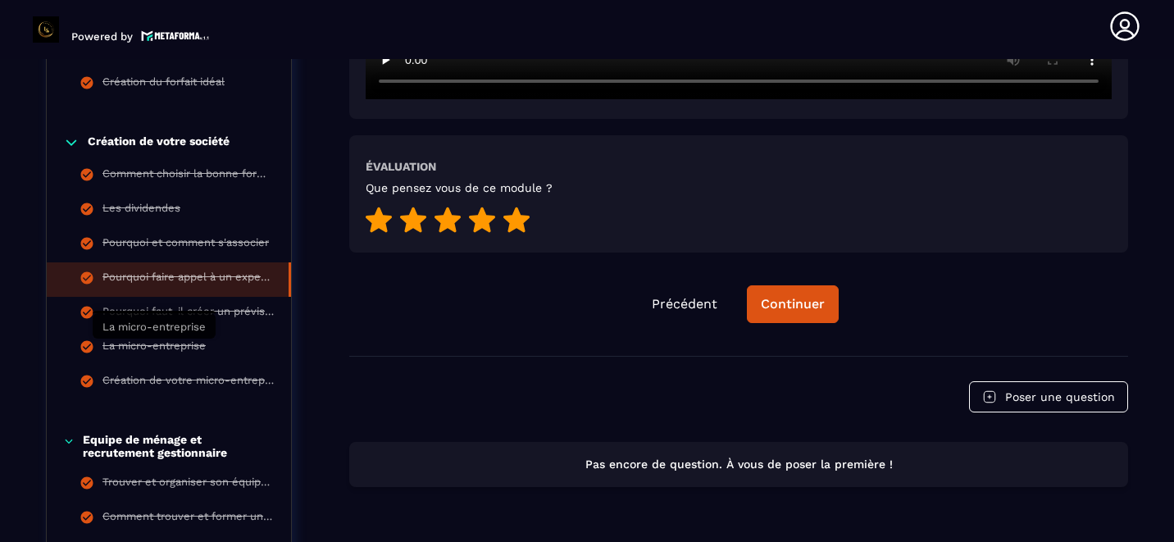
scroll to position [808, 0]
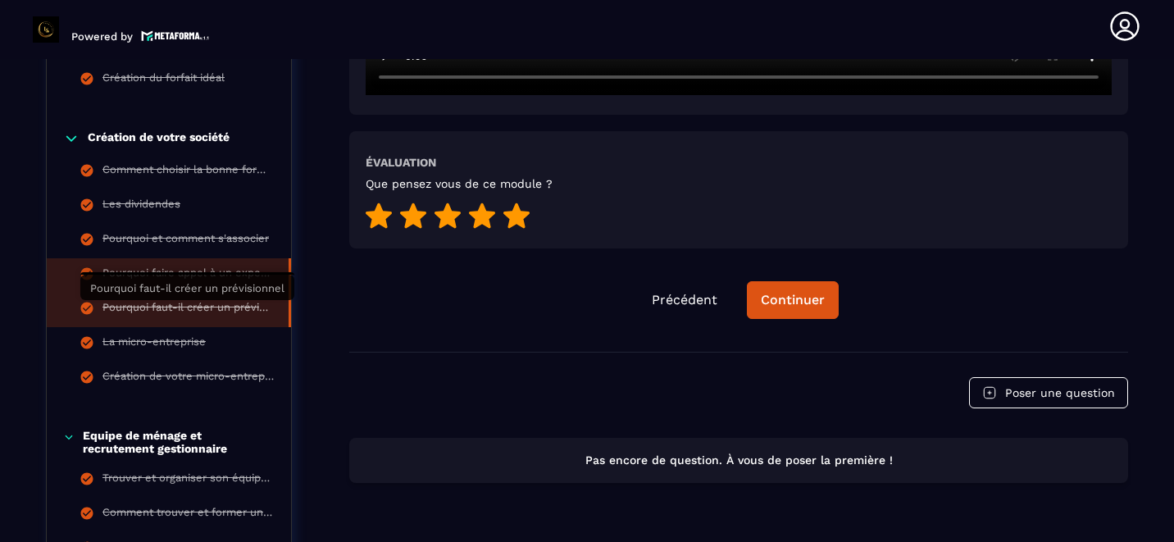
click at [185, 309] on div "Pourquoi faut-il créer un prévisionnel" at bounding box center [187, 310] width 170 height 18
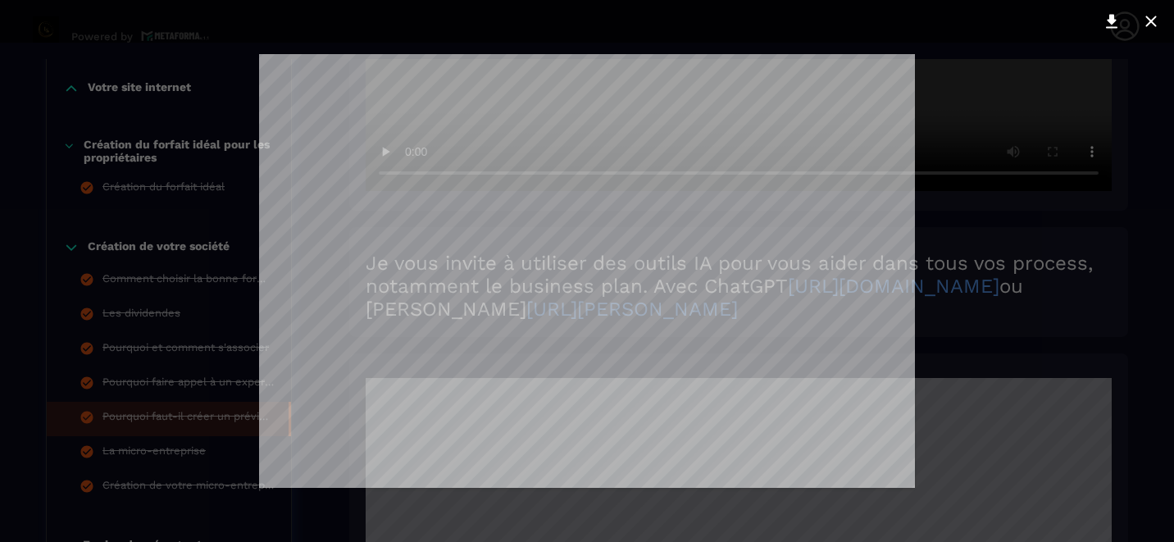
scroll to position [4749, 0]
click at [216, 268] on div at bounding box center [587, 271] width 1174 height 542
click at [210, 219] on div at bounding box center [587, 271] width 1174 height 542
click at [209, 220] on div at bounding box center [587, 271] width 1174 height 542
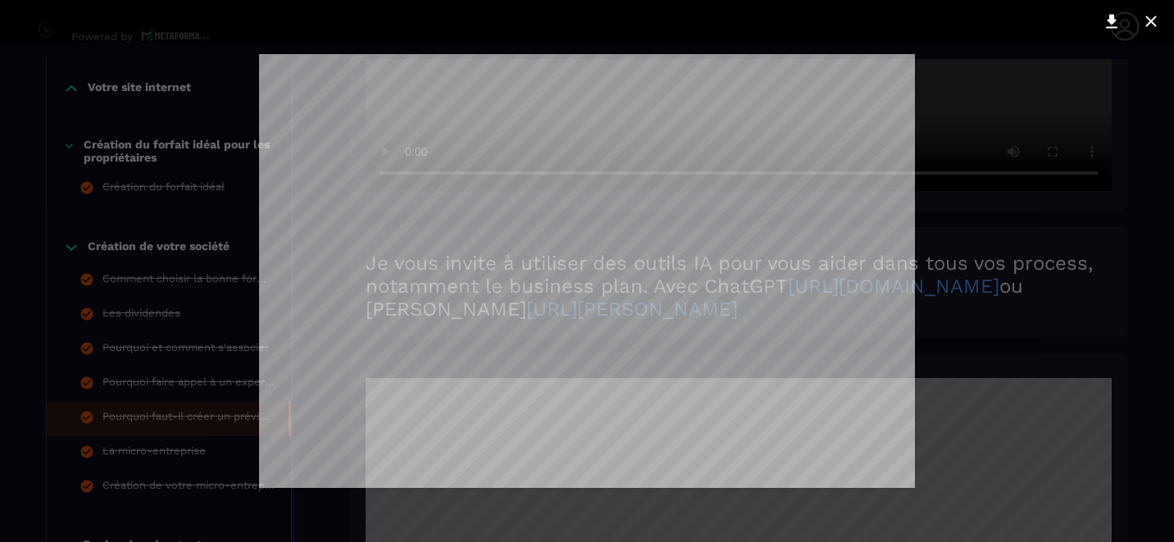
click at [209, 220] on div at bounding box center [587, 271] width 1174 height 542
click at [137, 450] on div at bounding box center [587, 271] width 1174 height 542
click at [134, 457] on div at bounding box center [587, 271] width 1174 height 542
click at [125, 452] on div at bounding box center [587, 271] width 1174 height 542
click at [1150, 16] on icon at bounding box center [1151, 21] width 20 height 20
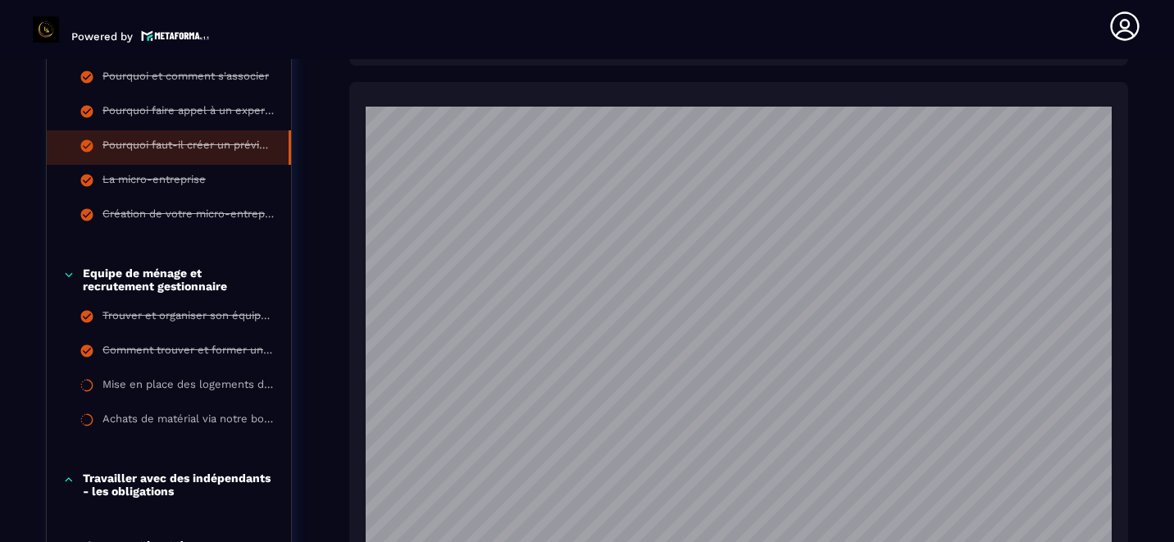
scroll to position [155, 0]
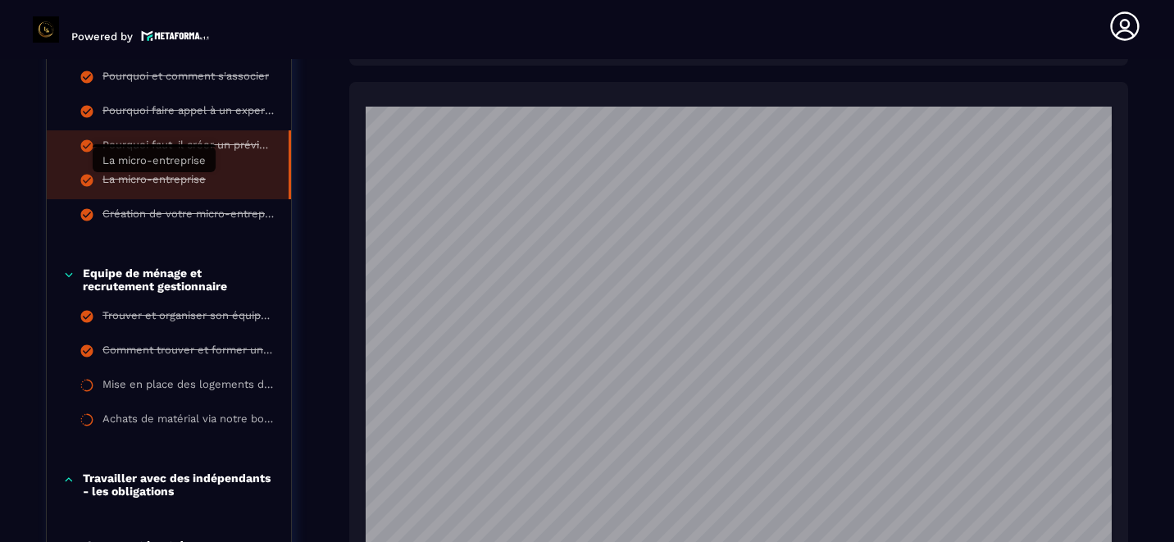
click at [147, 175] on div "La micro-entreprise" at bounding box center [153, 182] width 103 height 18
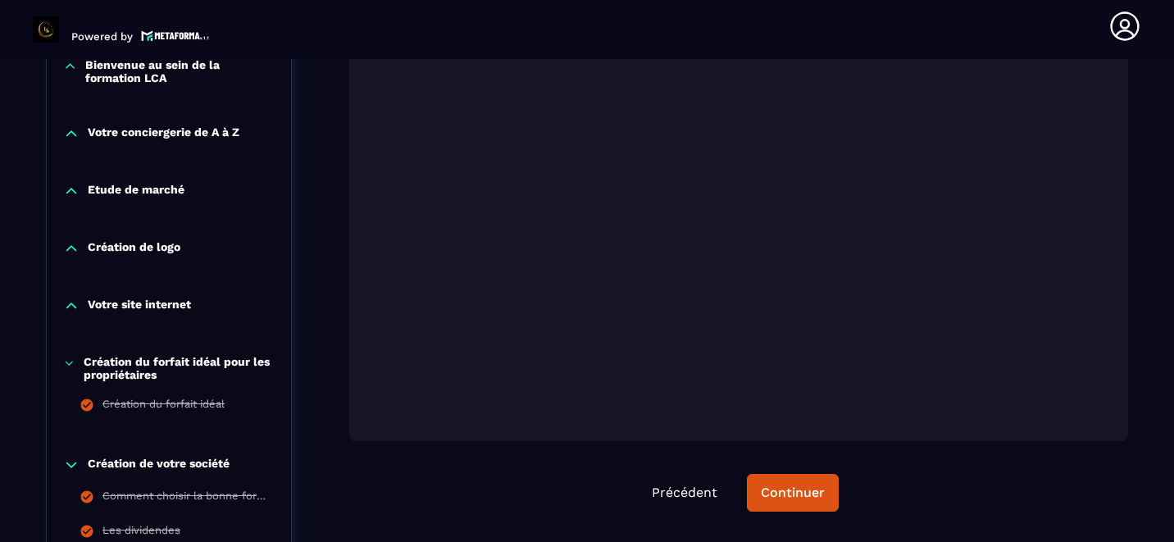
scroll to position [481, 0]
click at [783, 490] on div "Continuer" at bounding box center [793, 493] width 64 height 16
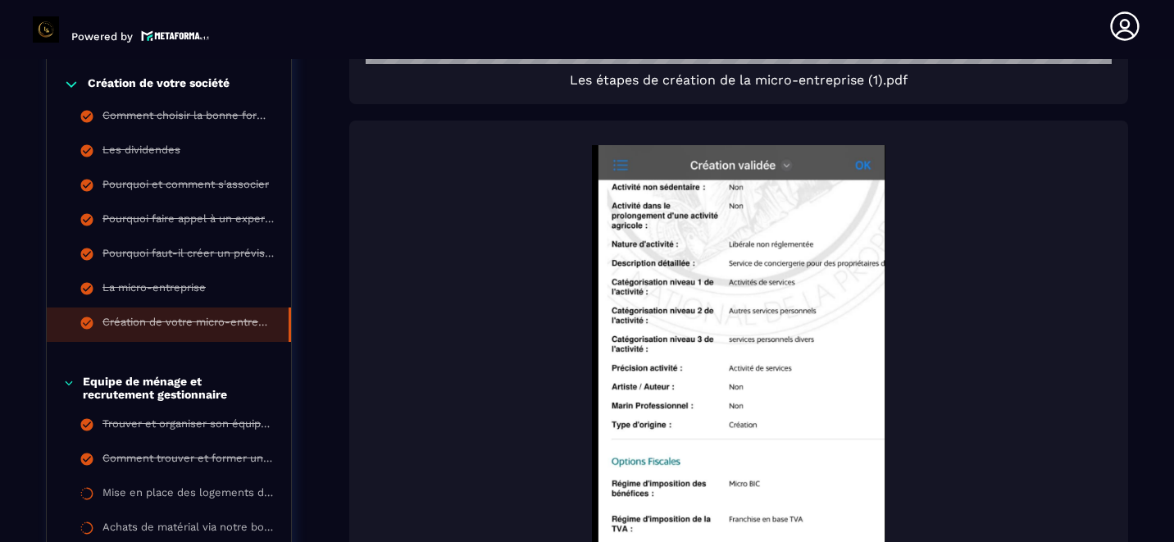
scroll to position [858, 0]
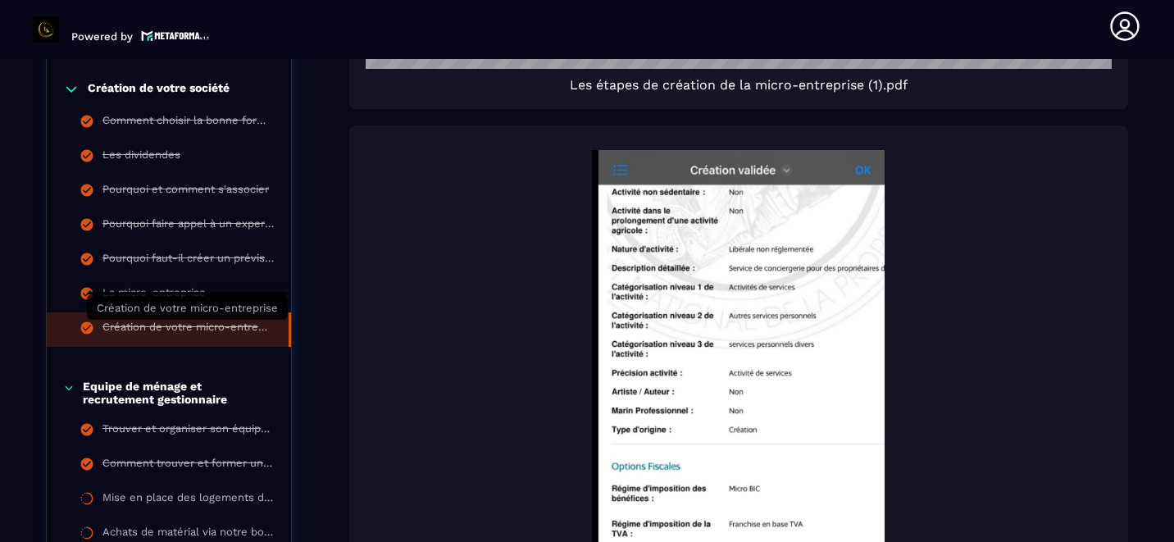
click at [191, 326] on div "Création de votre micro-entreprise" at bounding box center [187, 330] width 170 height 18
click at [180, 323] on div "Création de votre micro-entreprise" at bounding box center [187, 330] width 170 height 18
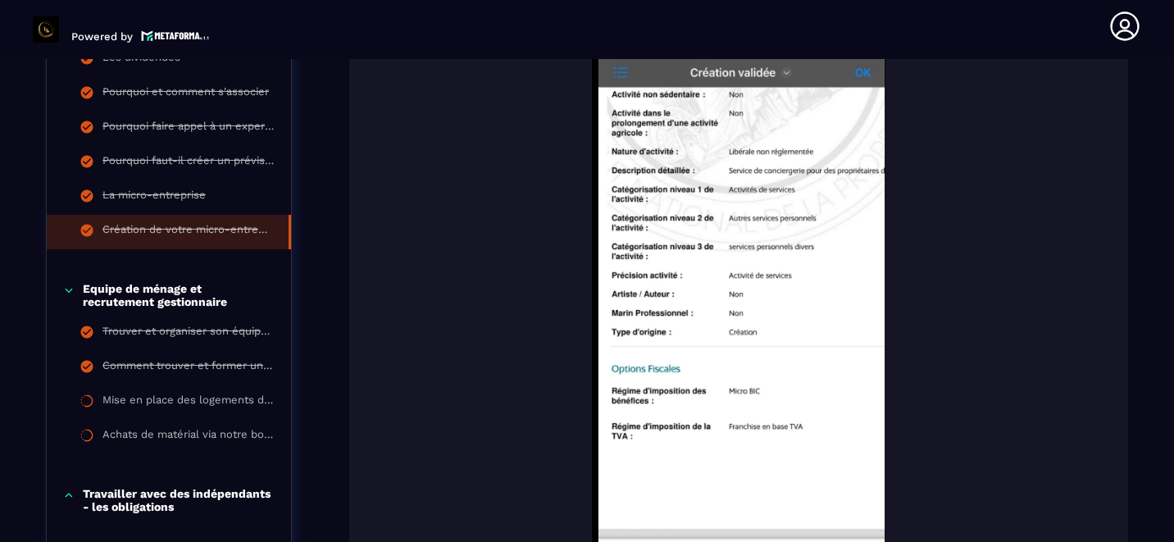
scroll to position [958, 0]
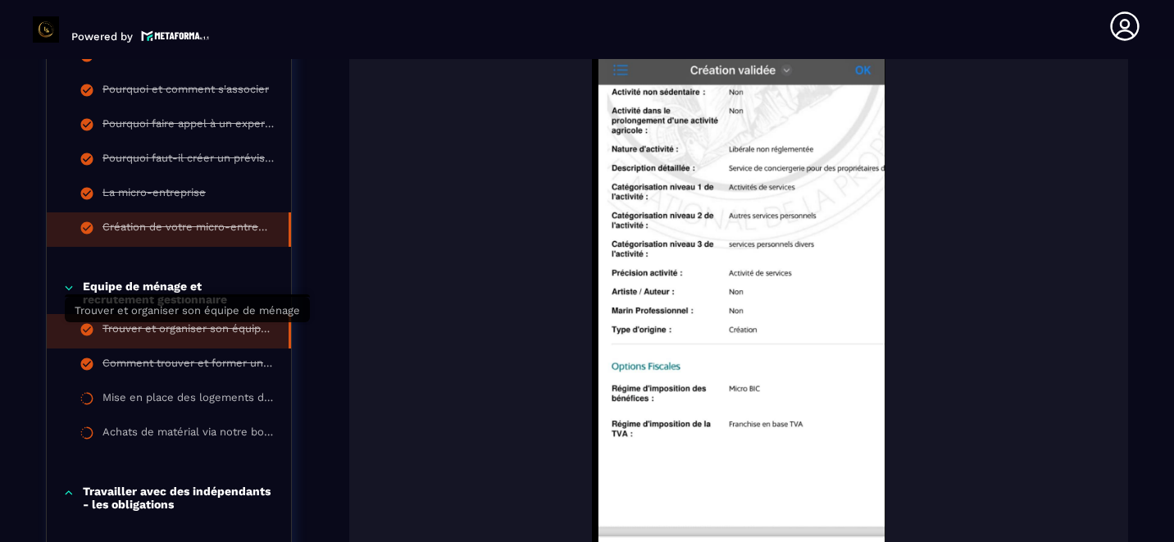
click at [152, 325] on div "Trouver et organiser son équipe de ménage" at bounding box center [187, 331] width 170 height 18
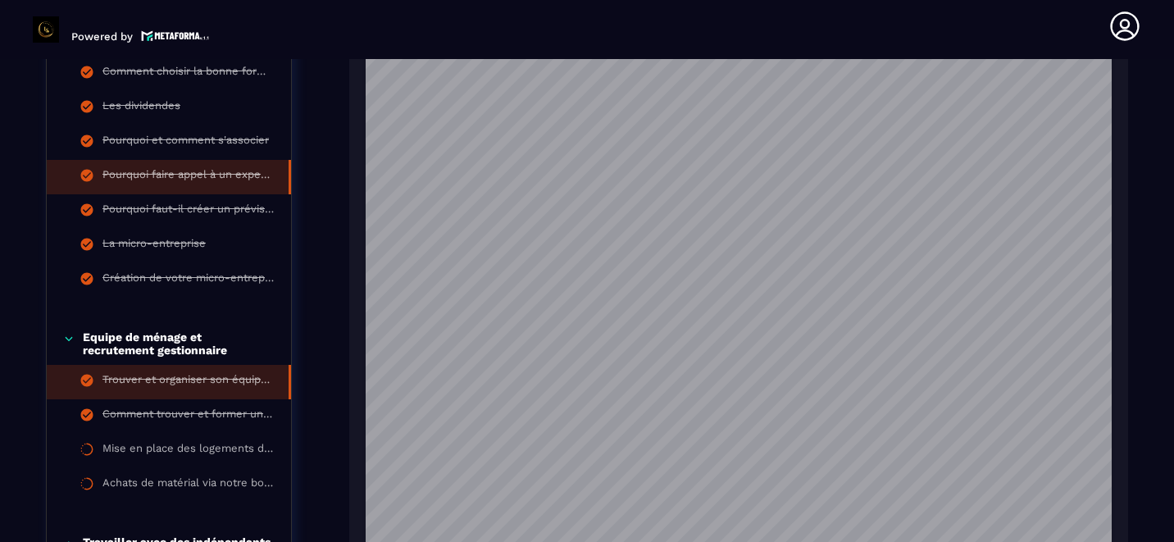
scroll to position [913, 0]
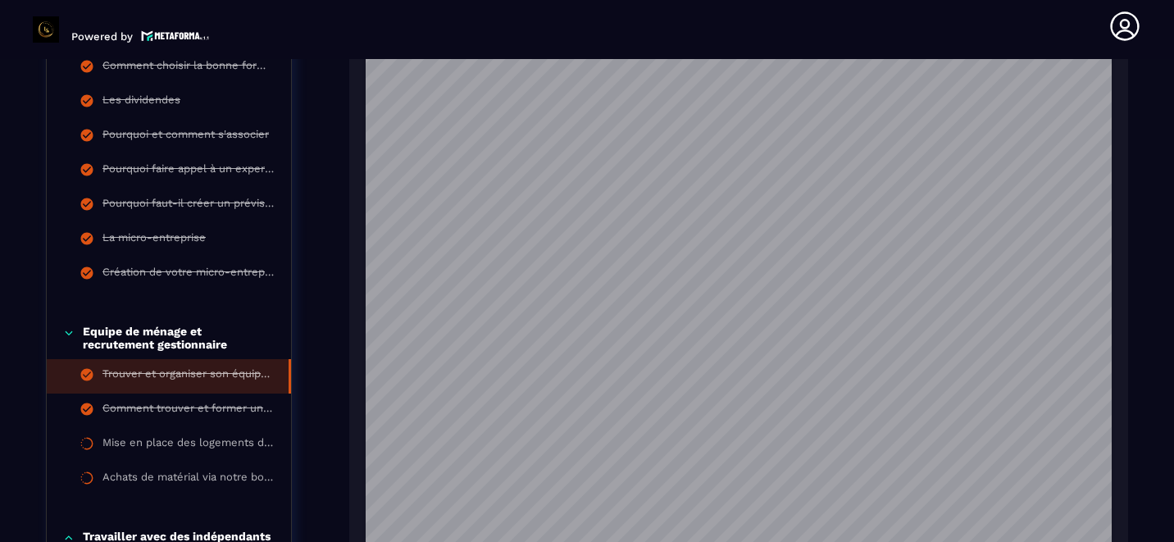
click at [154, 341] on p "Equipe de ménage et recrutement gestionnaire" at bounding box center [179, 338] width 192 height 26
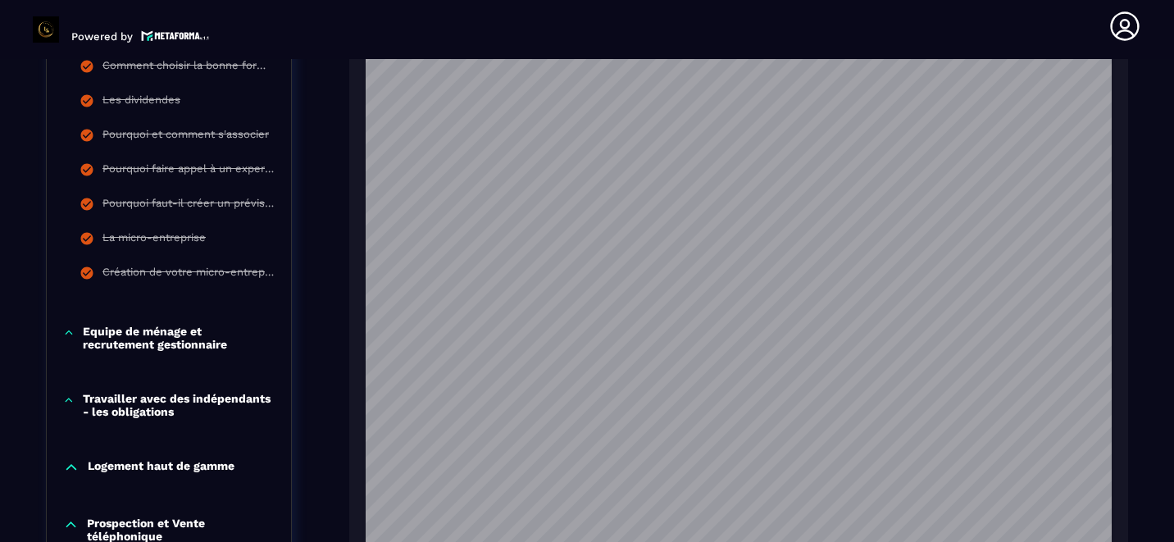
click at [93, 339] on p "Equipe de ménage et recrutement gestionnaire" at bounding box center [179, 338] width 192 height 26
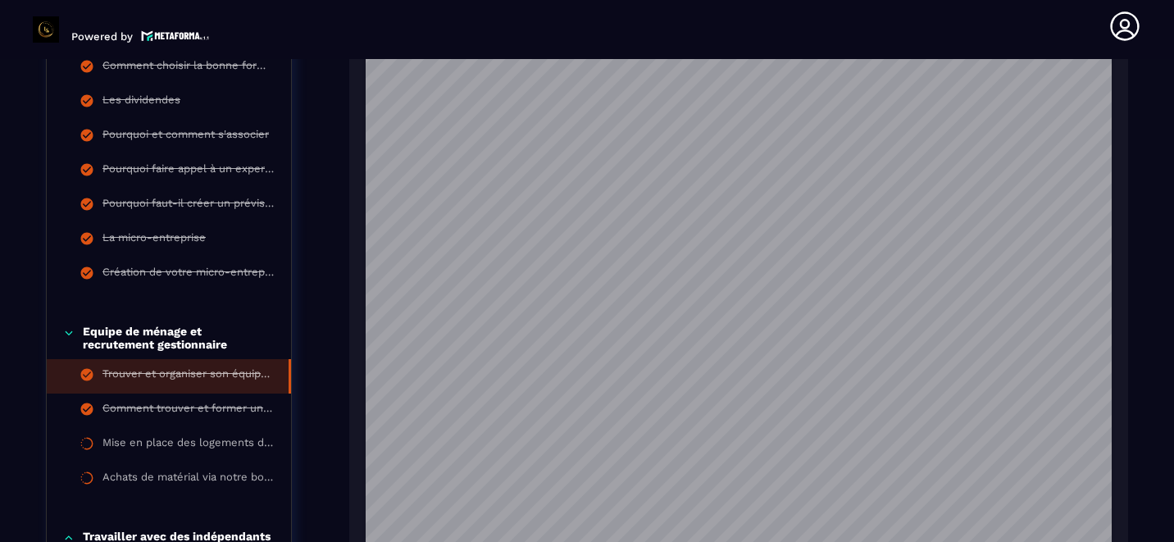
click at [106, 335] on p "Equipe de ménage et recrutement gestionnaire" at bounding box center [179, 338] width 192 height 26
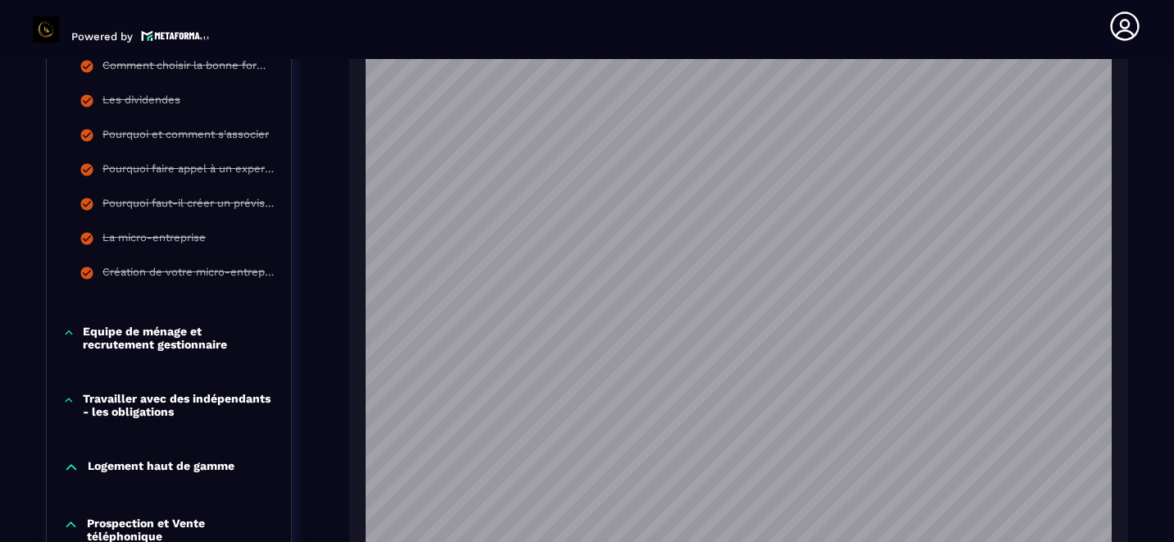
click at [109, 341] on p "Equipe de ménage et recrutement gestionnaire" at bounding box center [179, 338] width 192 height 26
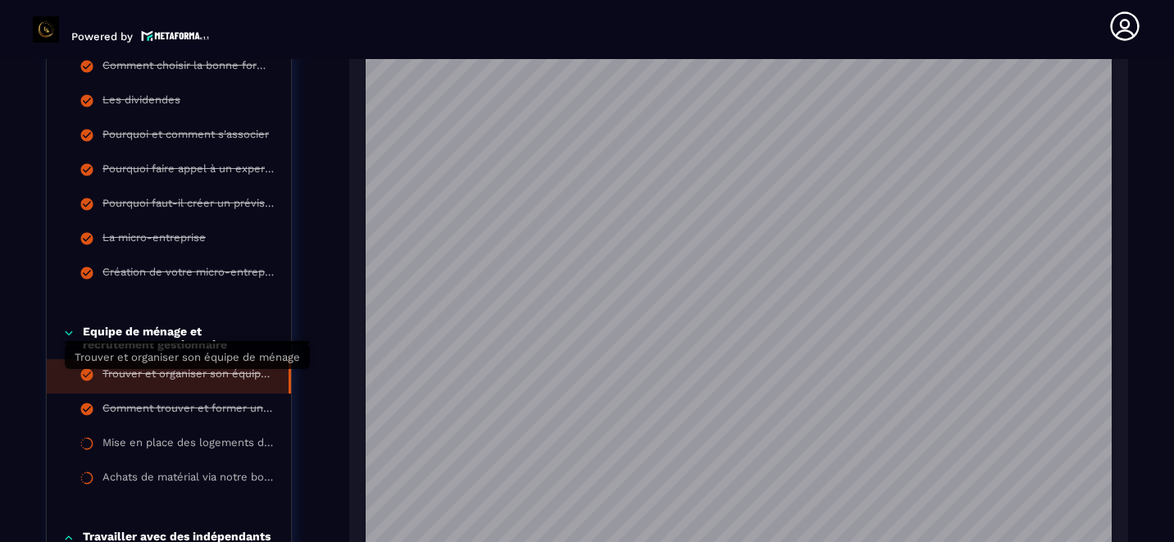
click at [130, 373] on div "Trouver et organiser son équipe de ménage" at bounding box center [187, 376] width 170 height 18
click at [132, 375] on div "Trouver et organiser son équipe de ménage" at bounding box center [187, 376] width 170 height 18
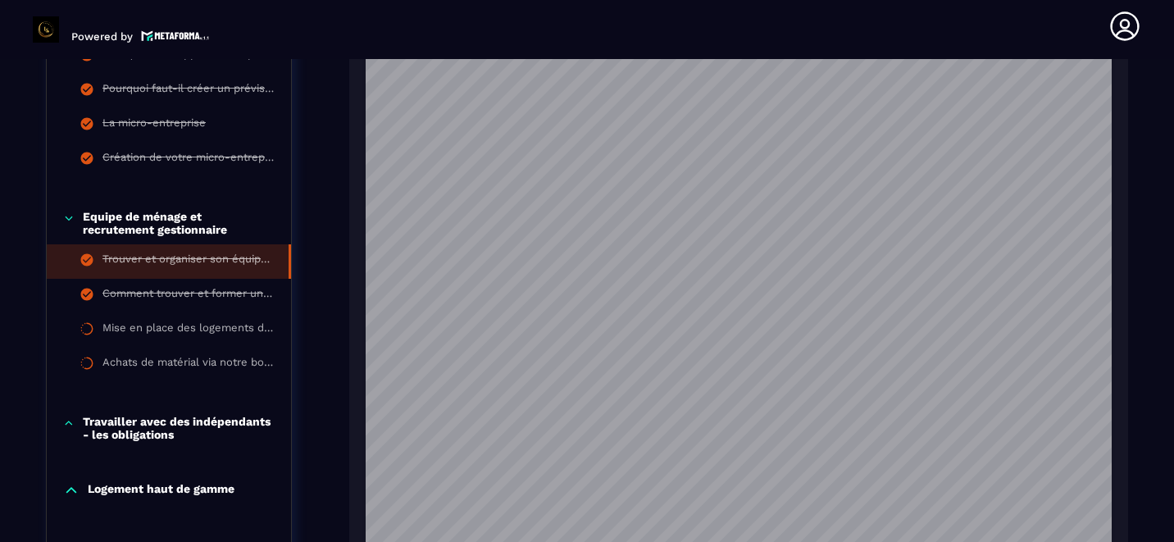
scroll to position [1029, 0]
click at [104, 260] on div "Trouver et organiser son équipe de ménage" at bounding box center [187, 260] width 170 height 18
click at [110, 252] on li "Trouver et organiser son équipe de ménage" at bounding box center [169, 260] width 244 height 34
click at [153, 221] on p "Equipe de ménage et recrutement gestionnaire" at bounding box center [179, 221] width 192 height 26
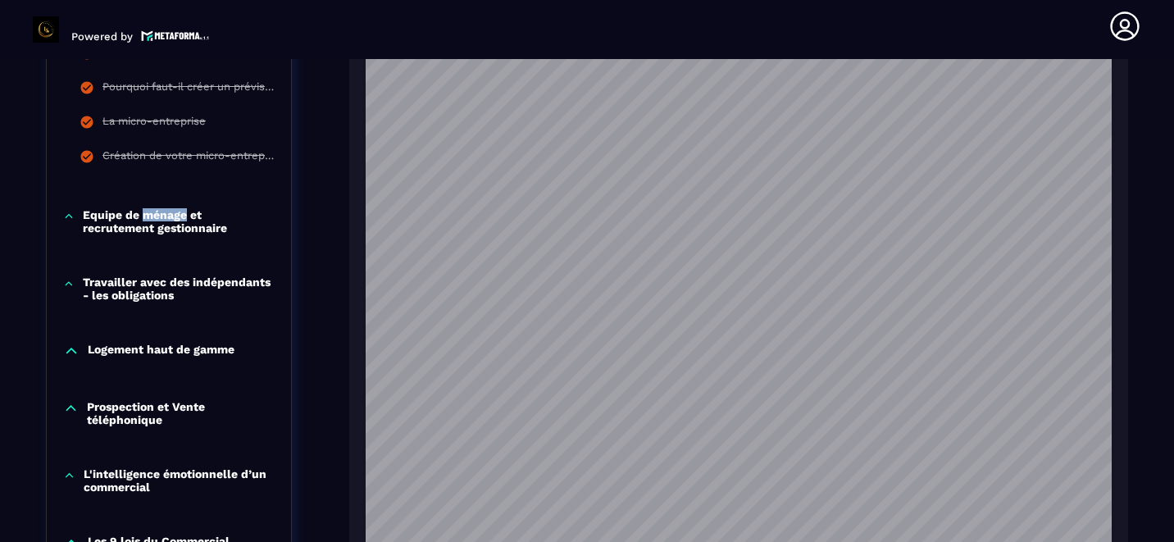
click at [153, 221] on p "Equipe de ménage et recrutement gestionnaire" at bounding box center [179, 221] width 192 height 26
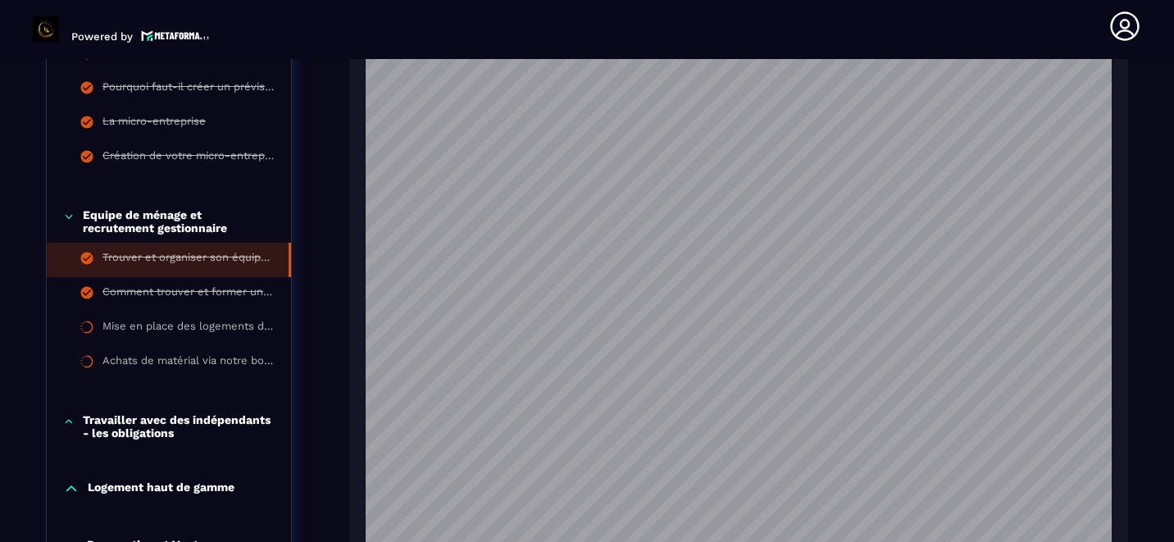
click at [153, 222] on p "Equipe de ménage et recrutement gestionnaire" at bounding box center [179, 221] width 192 height 26
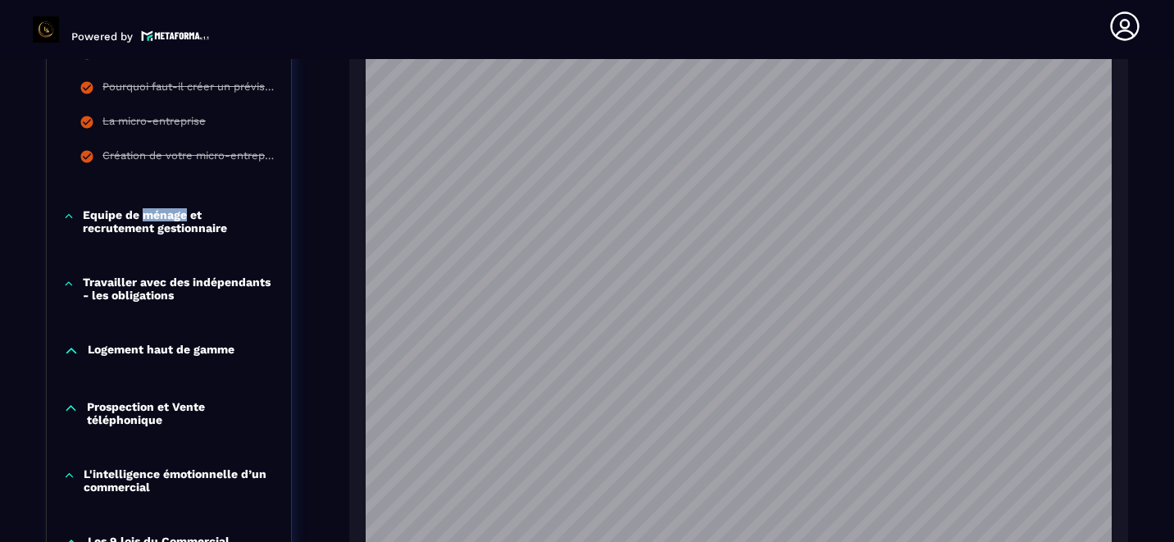
click at [153, 222] on p "Equipe de ménage et recrutement gestionnaire" at bounding box center [179, 221] width 192 height 26
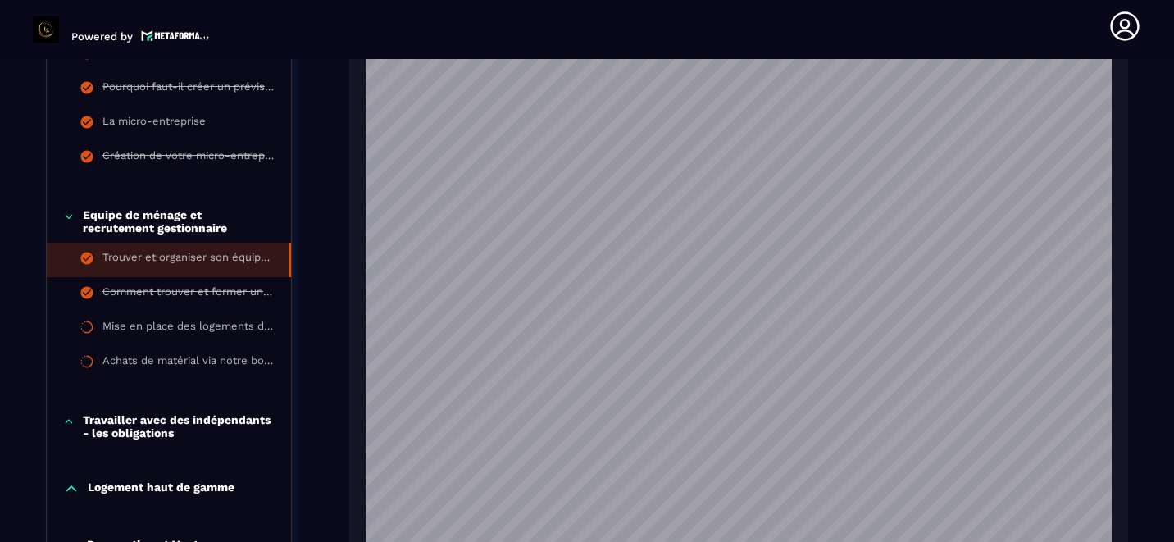
click at [154, 224] on p "Equipe de ménage et recrutement gestionnaire" at bounding box center [179, 221] width 192 height 26
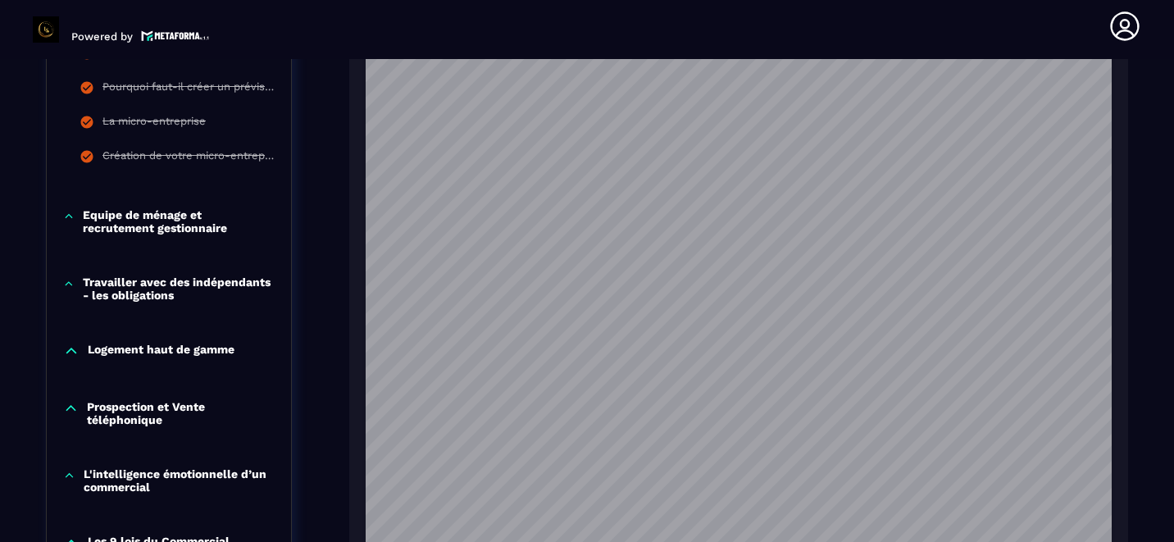
click at [167, 287] on p "Travailler avec des indépendants - les obligations" at bounding box center [179, 288] width 192 height 26
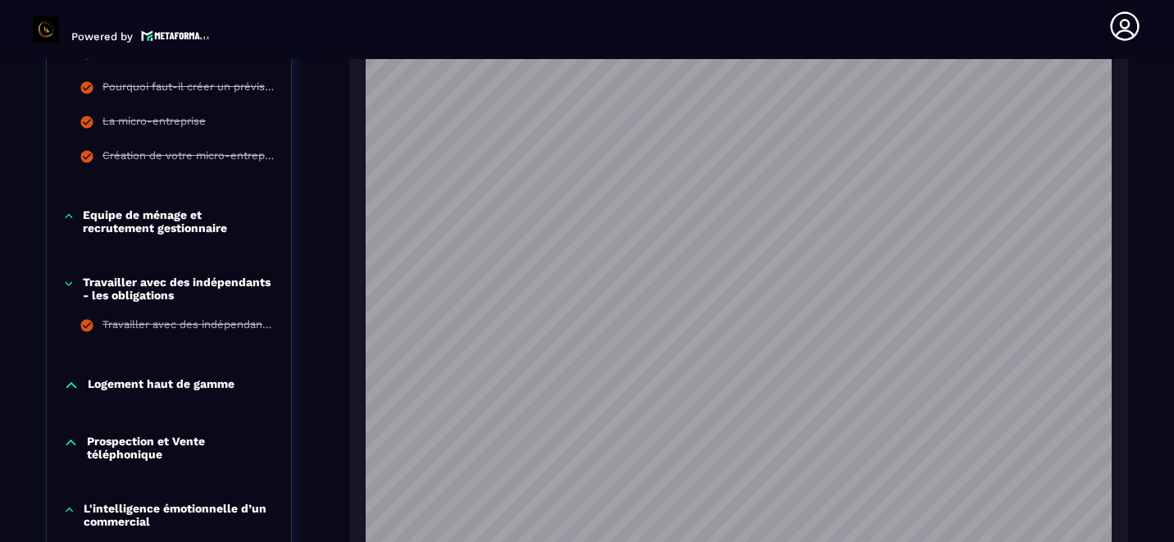
click at [130, 221] on p "Equipe de ménage et recrutement gestionnaire" at bounding box center [179, 221] width 192 height 26
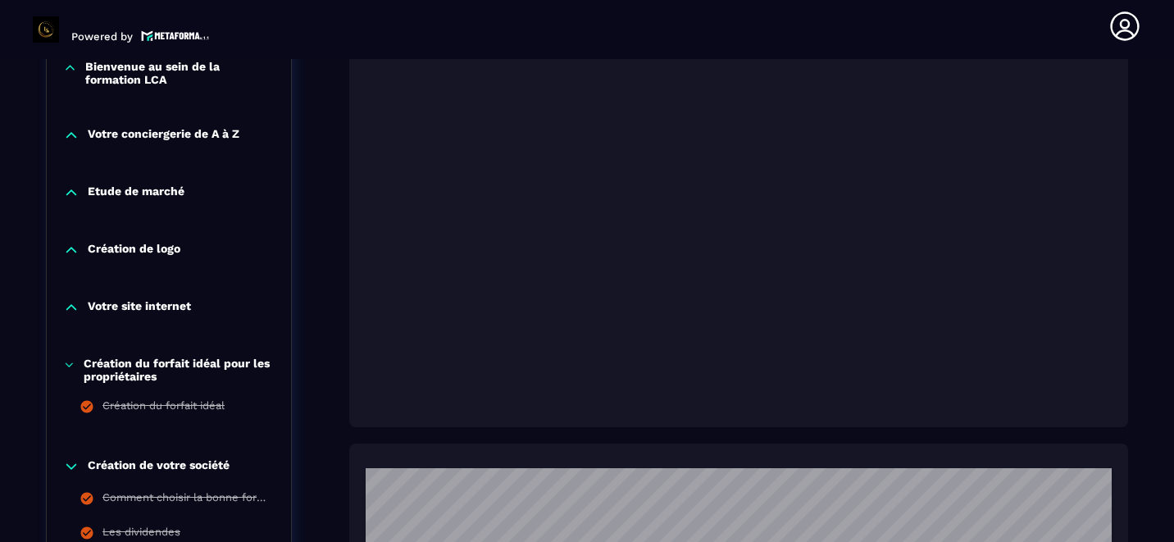
scroll to position [477, 0]
